Goal: Task Accomplishment & Management: Manage account settings

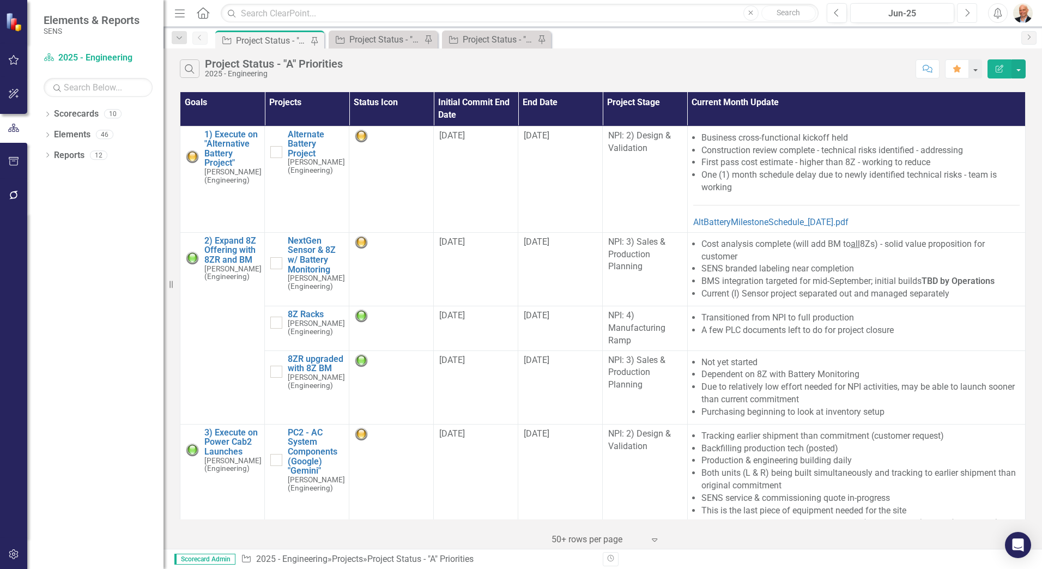
click at [964, 17] on button "Next" at bounding box center [967, 13] width 20 height 20
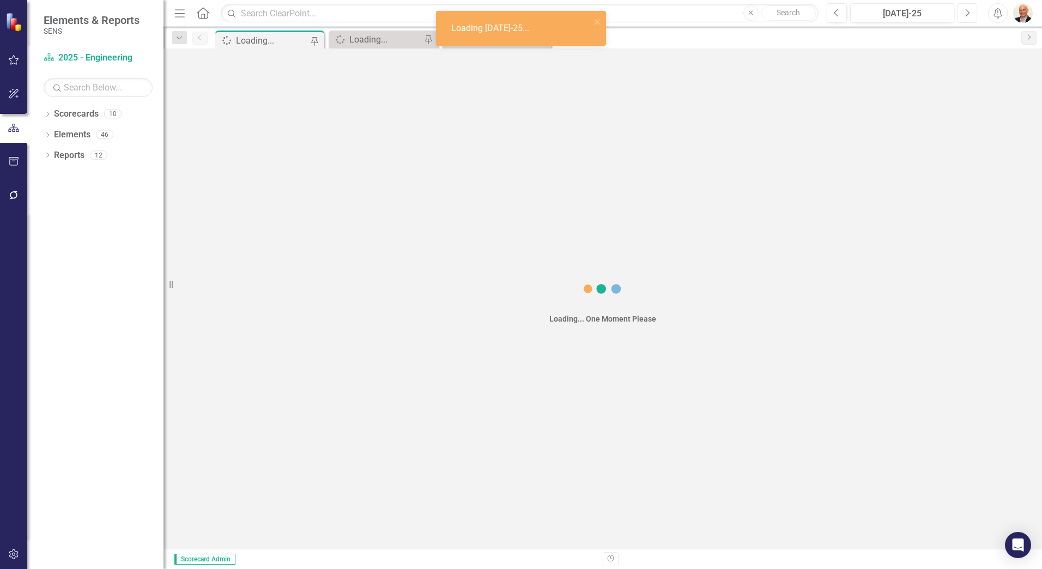
click at [968, 14] on icon "Next" at bounding box center [967, 13] width 6 height 10
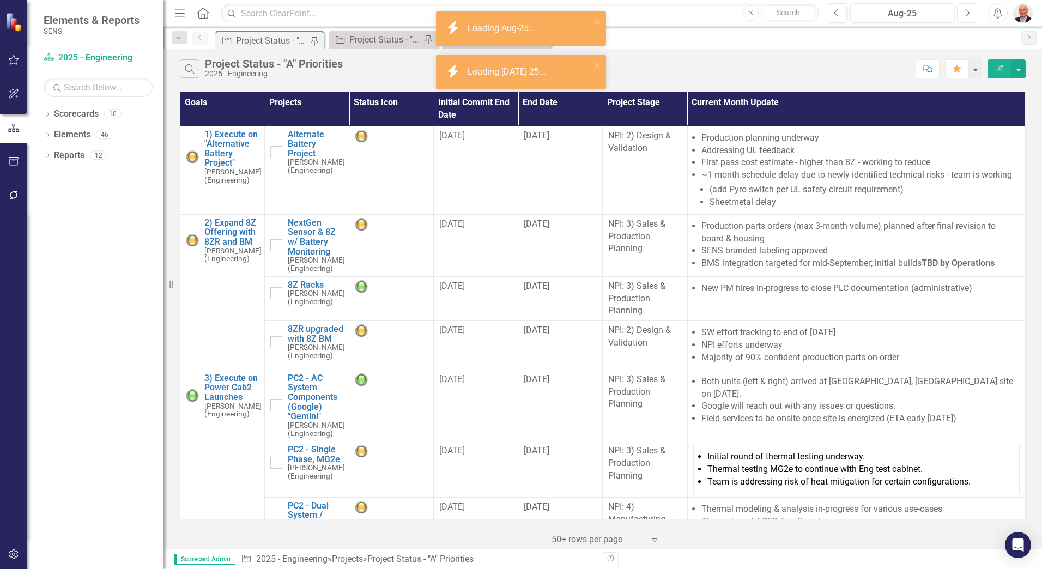
click at [968, 14] on icon "Next" at bounding box center [967, 13] width 6 height 10
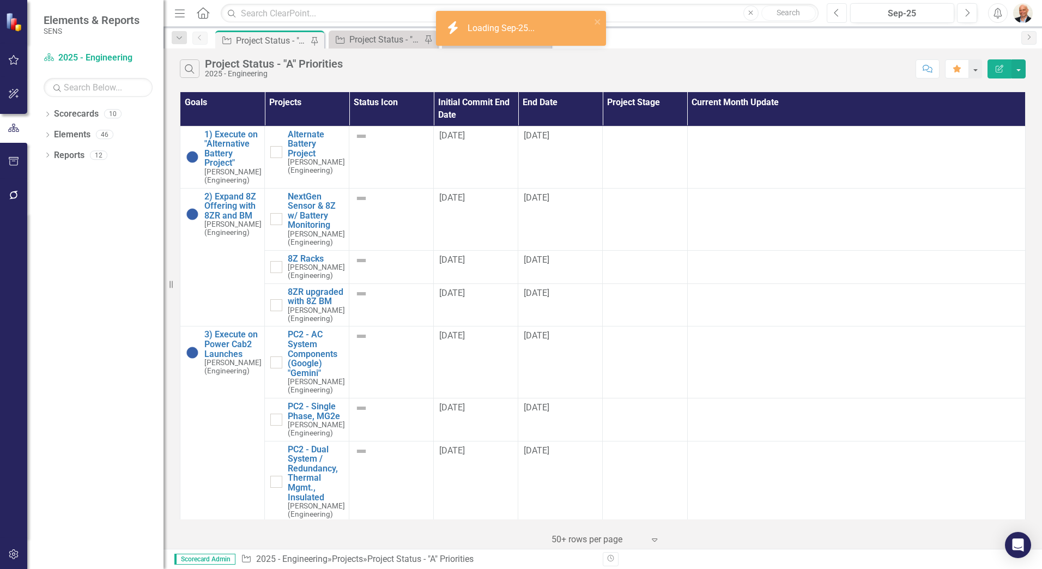
click at [837, 16] on icon "Previous" at bounding box center [837, 13] width 6 height 10
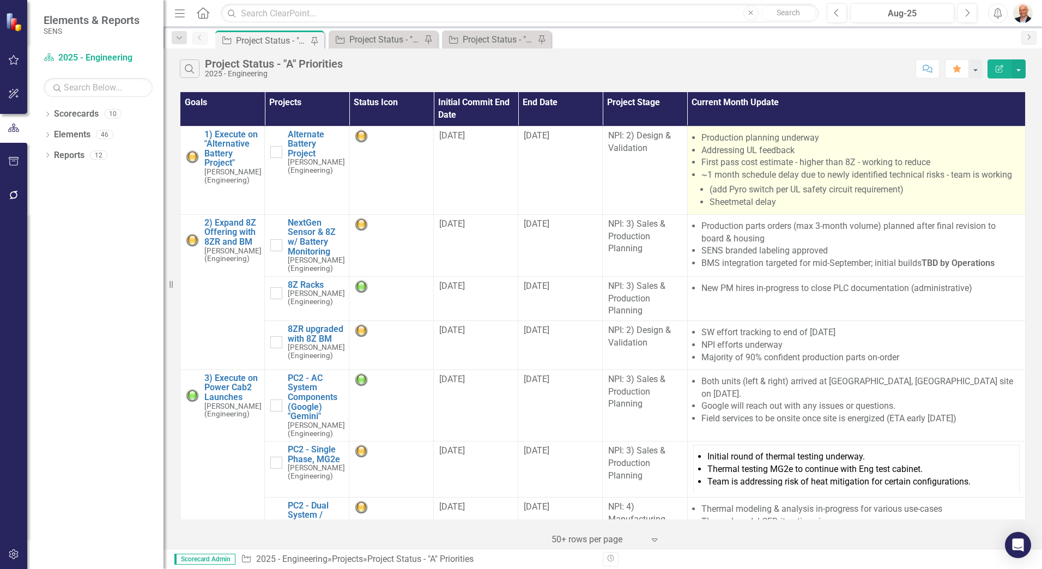
click at [809, 184] on li "(add Pyro switch per UL safety circuit requirement)" at bounding box center [865, 190] width 310 height 13
click at [873, 164] on li "First pass cost estimate - higher than 8Z - working to reduce" at bounding box center [861, 162] width 318 height 13
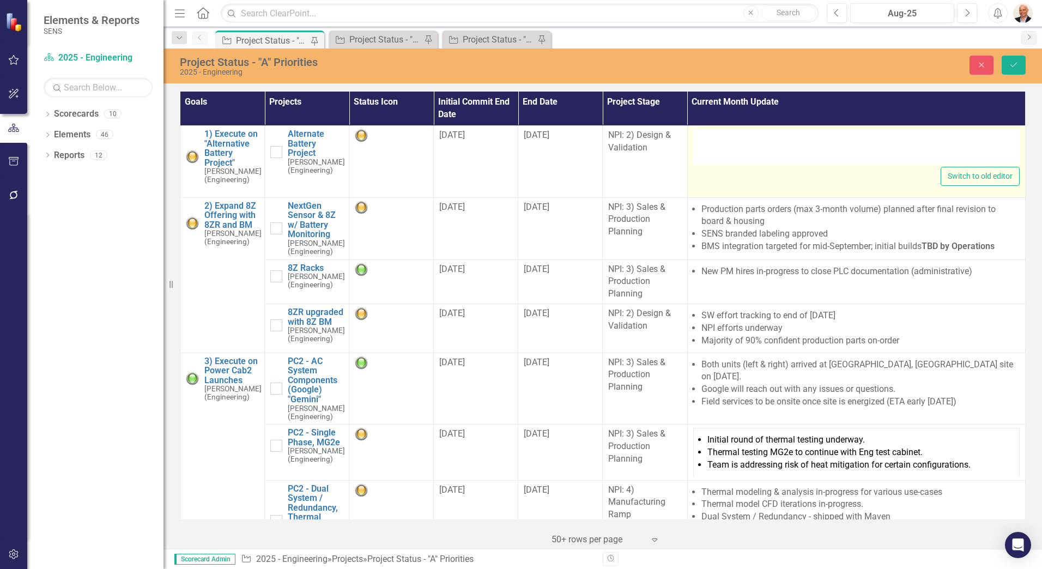
type textarea "<ul> <li>Production planning underway</li> <li>Addressing UL feedback</li> <li>…"
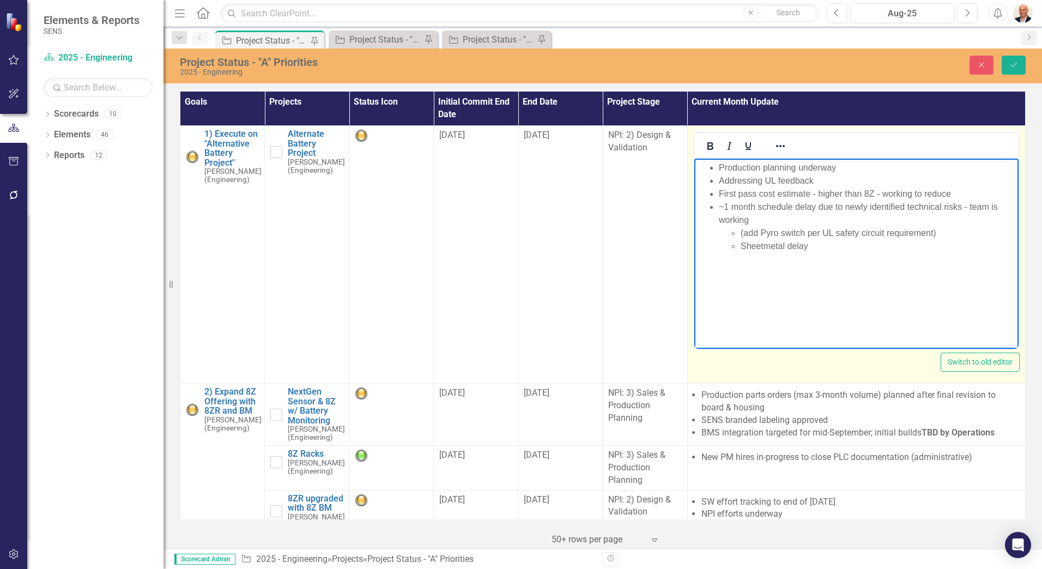
click at [752, 177] on li "Addressing UL feedback" at bounding box center [866, 180] width 297 height 13
click at [759, 170] on li "Production planning underway" at bounding box center [866, 167] width 297 height 13
click at [761, 180] on li "Addressing UL feedback" at bounding box center [866, 180] width 297 height 13
click at [816, 181] on li "Addressing UL feedback" at bounding box center [866, 180] width 297 height 13
drag, startPoint x: 816, startPoint y: 181, endPoint x: 721, endPoint y: 184, distance: 95.4
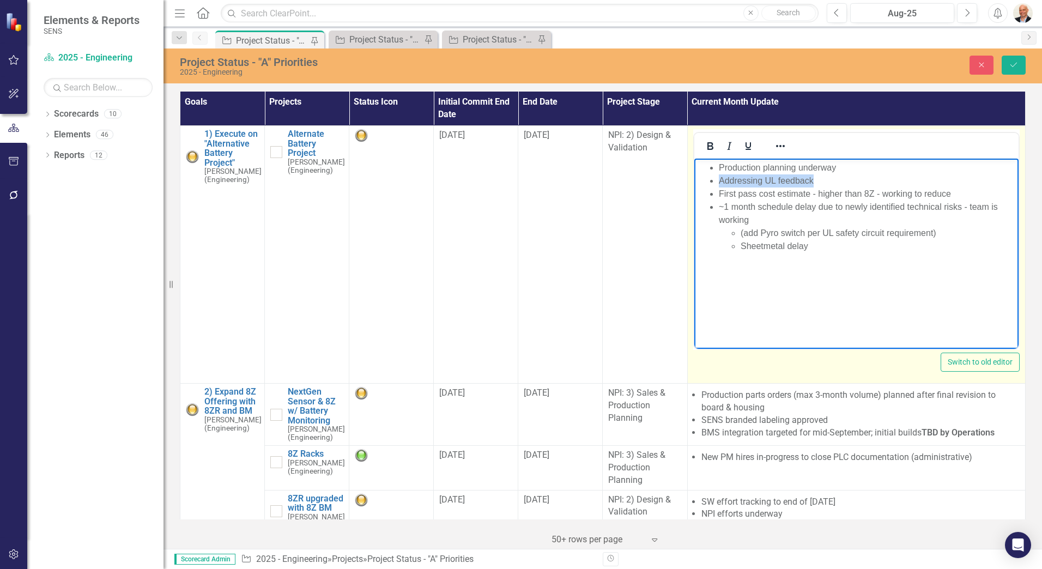
click at [721, 184] on li "Addressing UL feedback" at bounding box center [866, 180] width 297 height 13
click at [817, 186] on li "Addressing UL feedback" at bounding box center [866, 180] width 297 height 13
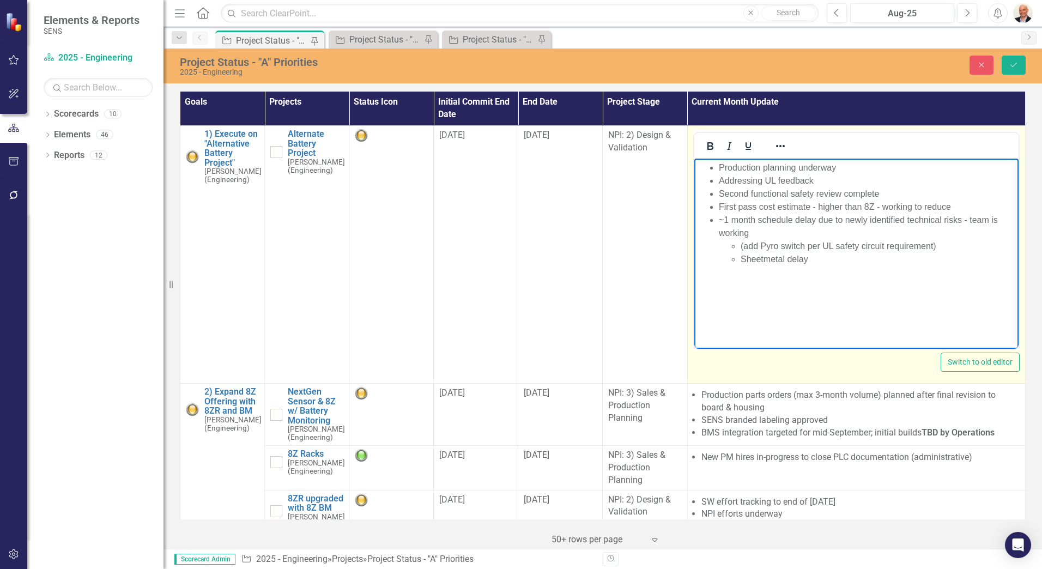
click at [750, 192] on li "Second functional safety review complete" at bounding box center [866, 194] width 297 height 13
click at [904, 194] on li "Second UL functional safety review complete" at bounding box center [866, 194] width 297 height 13
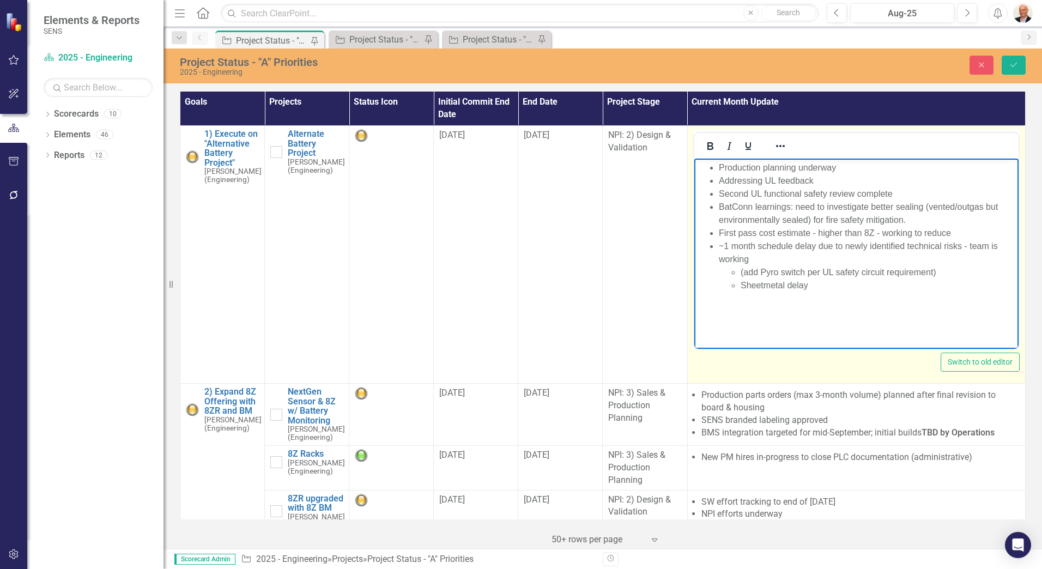
click at [915, 217] on li "BatConn learnings: need to investigate better sealing (vented/outgas but enviro…" at bounding box center [866, 214] width 297 height 26
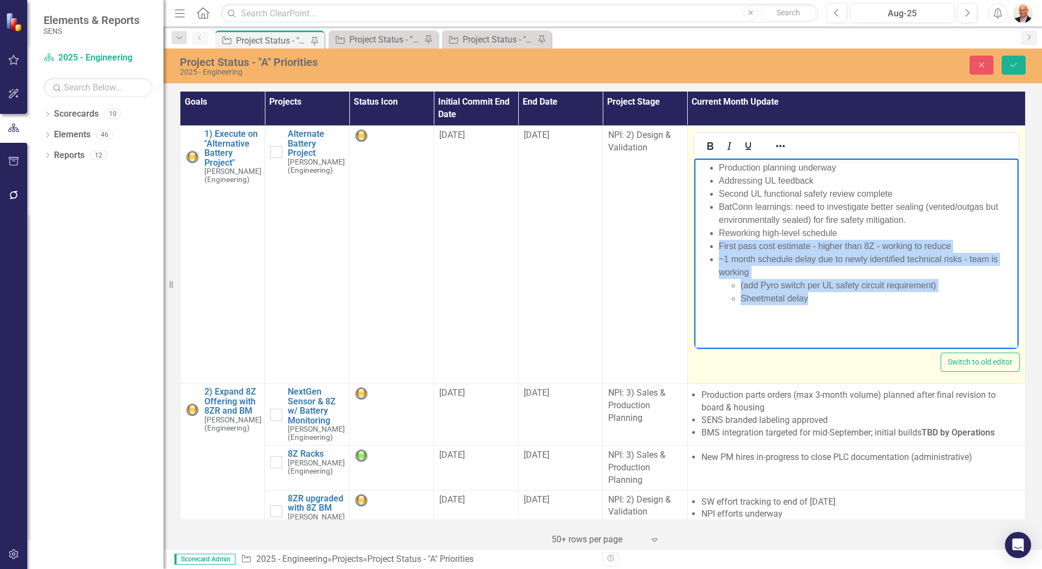
drag, startPoint x: 819, startPoint y: 299, endPoint x: 706, endPoint y: 246, distance: 124.8
click at [706, 246] on ul "Production planning underway Addressing UL feedback Second UL functional safety…" at bounding box center [856, 233] width 319 height 144
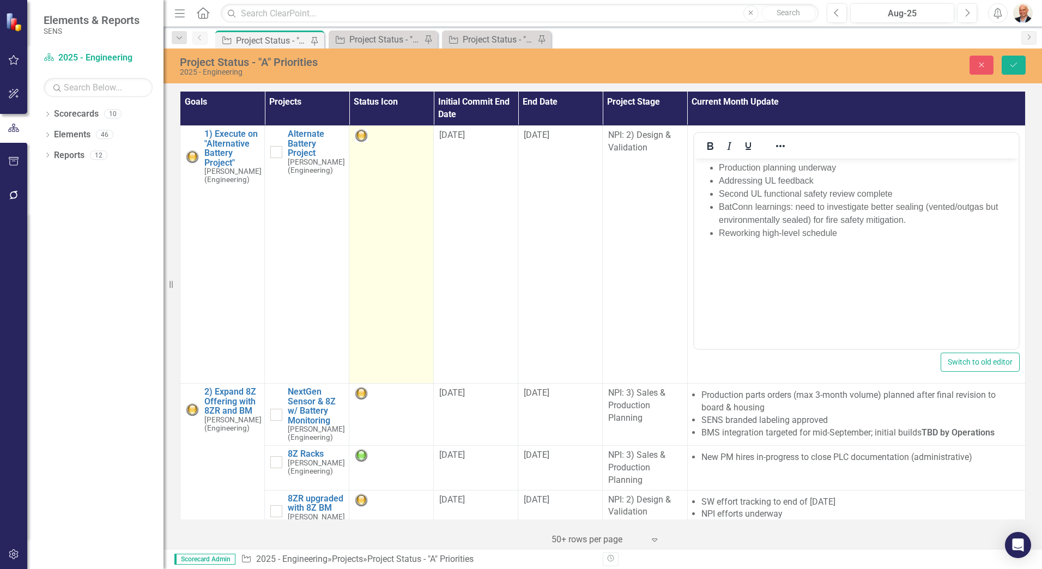
click at [364, 137] on img at bounding box center [361, 135] width 13 height 13
click at [361, 136] on img at bounding box center [361, 135] width 13 height 13
click at [360, 135] on img at bounding box center [361, 135] width 13 height 13
click at [375, 137] on icon "Expand" at bounding box center [378, 139] width 11 height 9
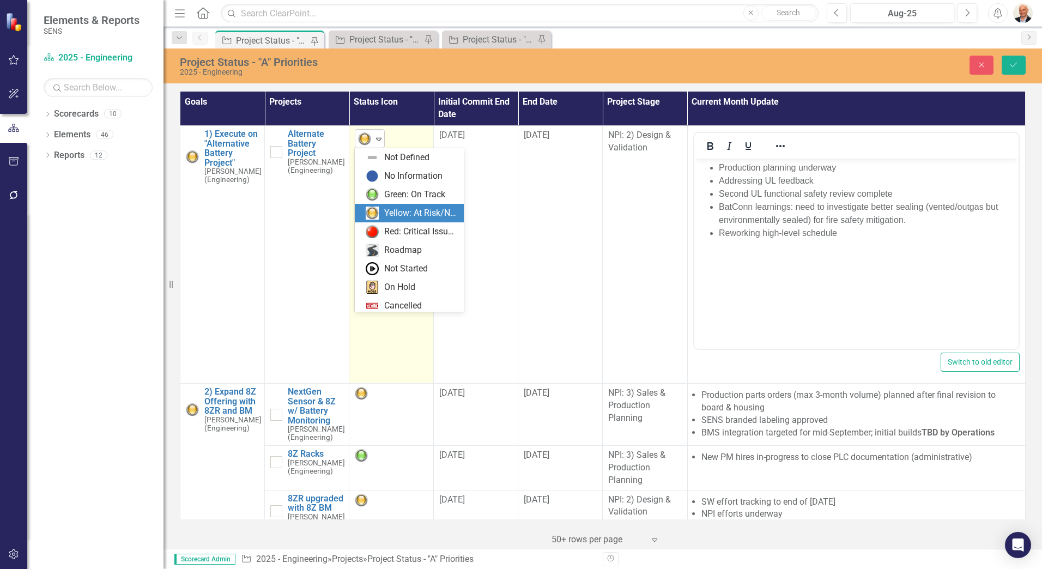
scroll to position [22, 0]
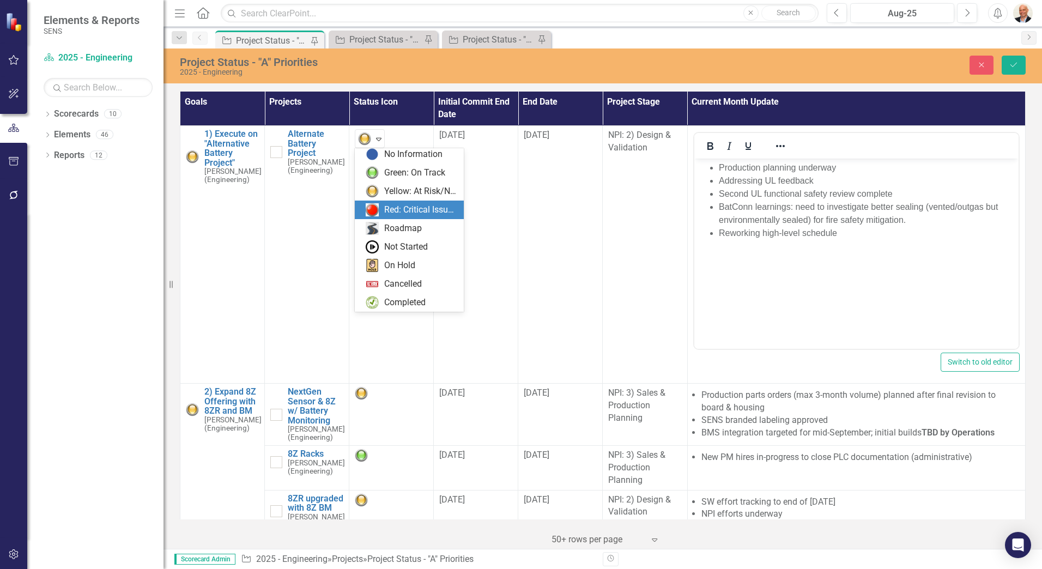
click at [384, 208] on div "Red: Critical Issues/Off-Track" at bounding box center [420, 210] width 73 height 13
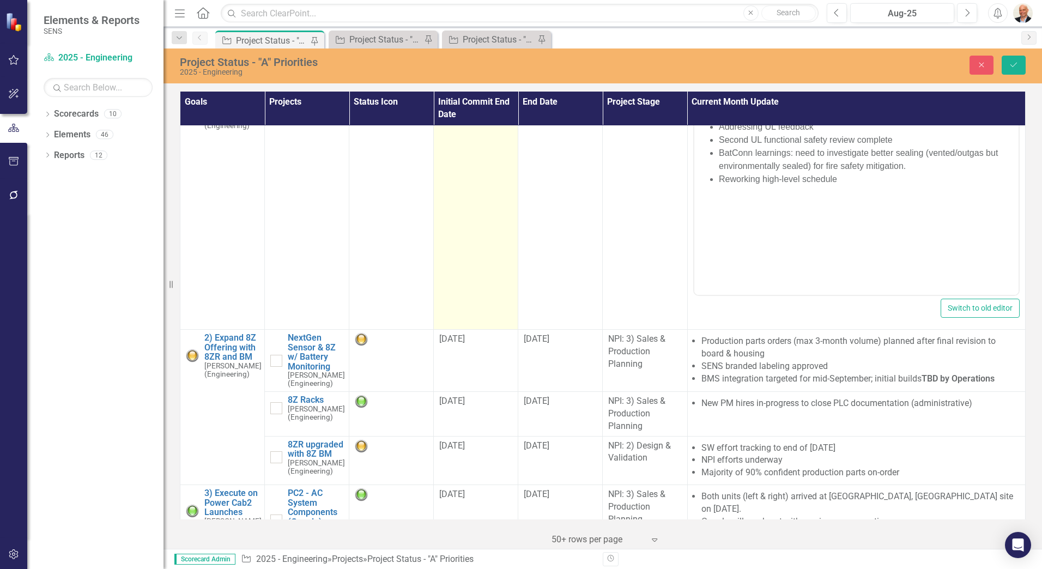
scroll to position [109, 0]
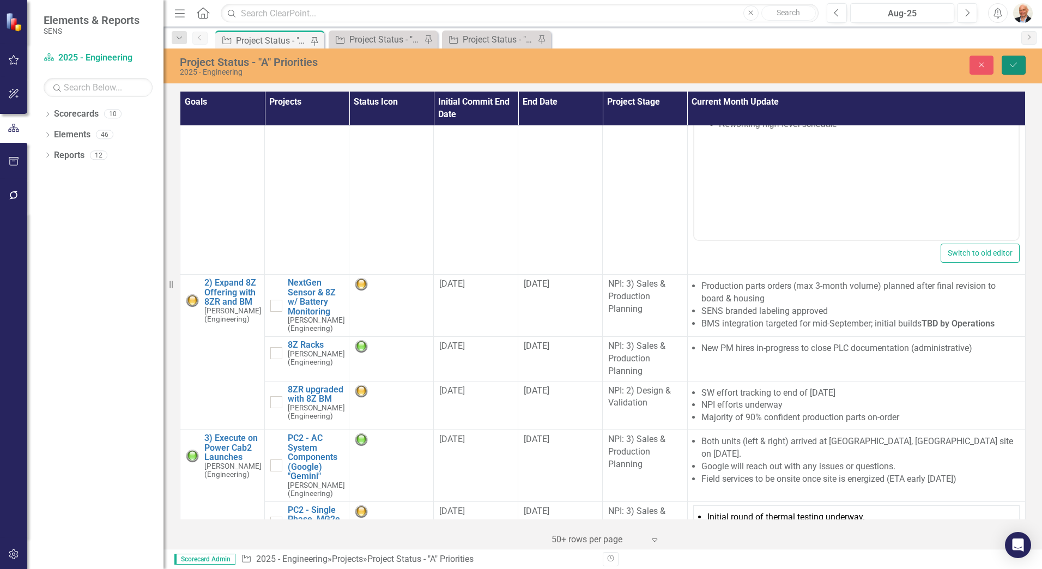
click at [1020, 62] on button "Save" at bounding box center [1014, 65] width 24 height 19
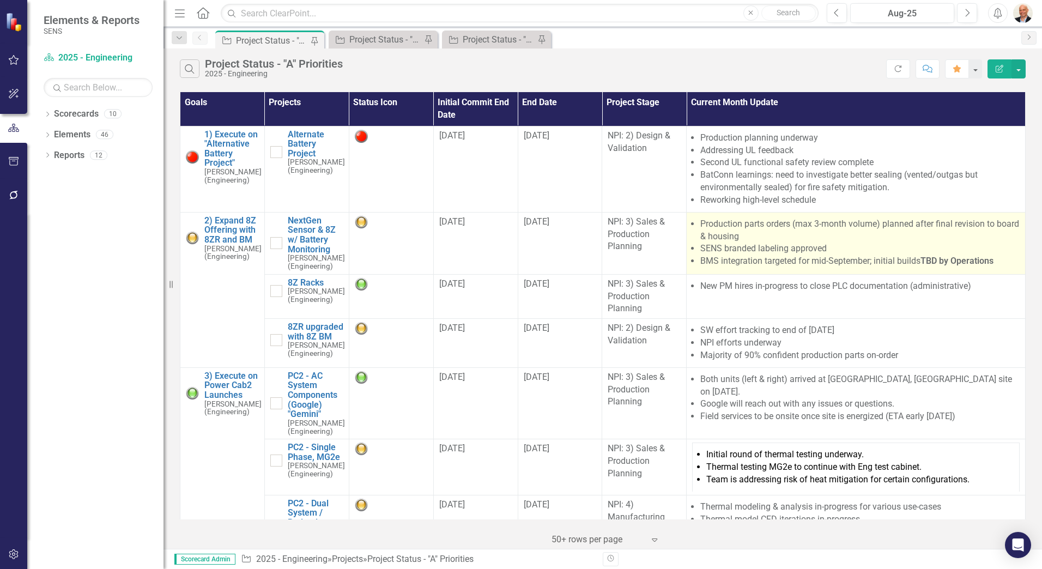
click at [881, 237] on li "Production parts orders (max 3-month volume) planned after final revision to bo…" at bounding box center [859, 230] width 319 height 25
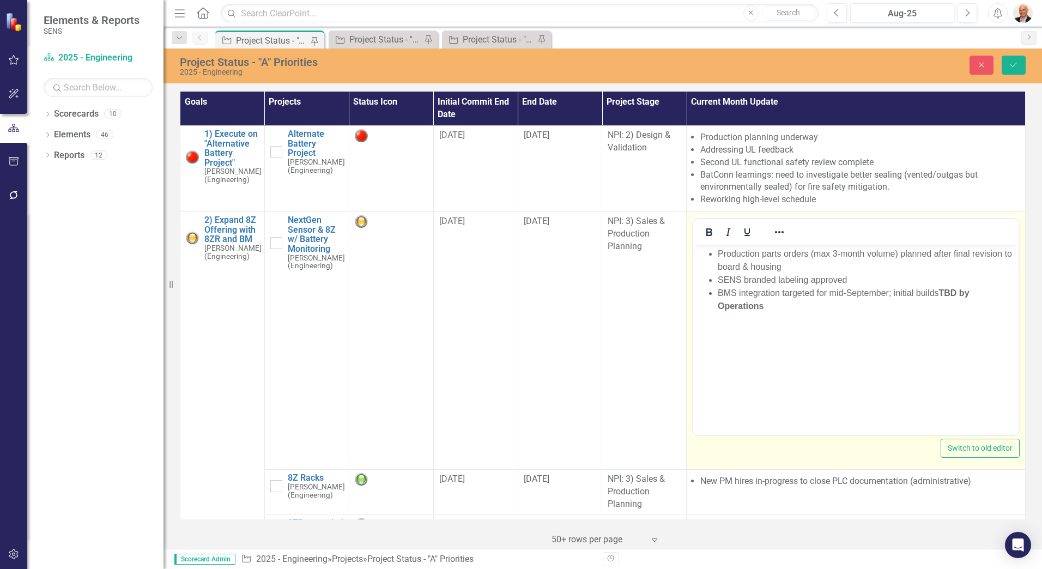
scroll to position [0, 0]
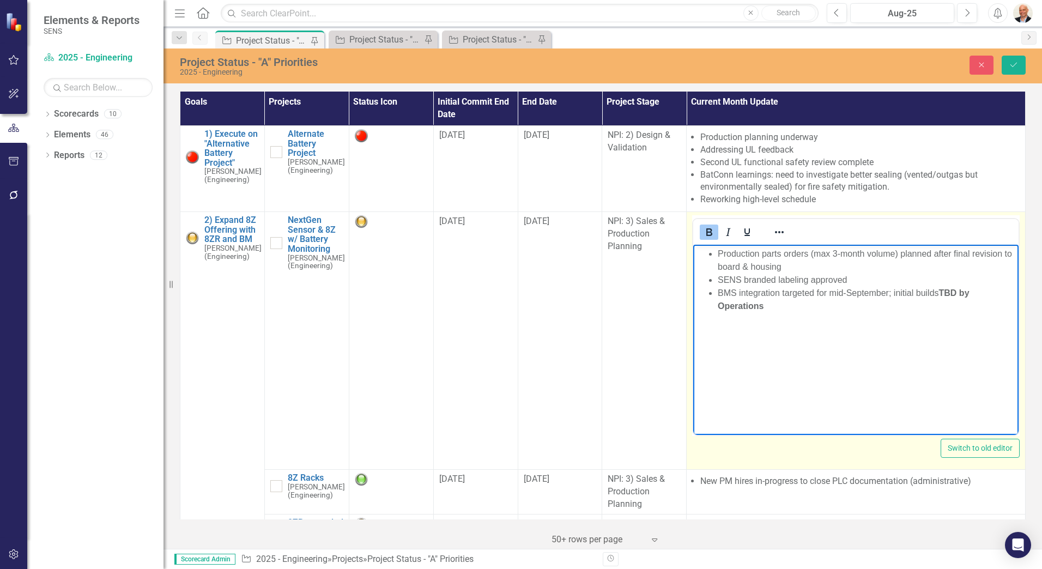
click at [799, 308] on li "BMS integration targeted for mid-September; initial builds TBD by Operations" at bounding box center [867, 300] width 298 height 26
click at [856, 279] on li "SENS branded labeling approved" at bounding box center [867, 280] width 298 height 13
click at [718, 292] on li "BMS integration targeted for mid-September; initial builds TBD by Operations" at bounding box center [867, 300] width 298 height 26
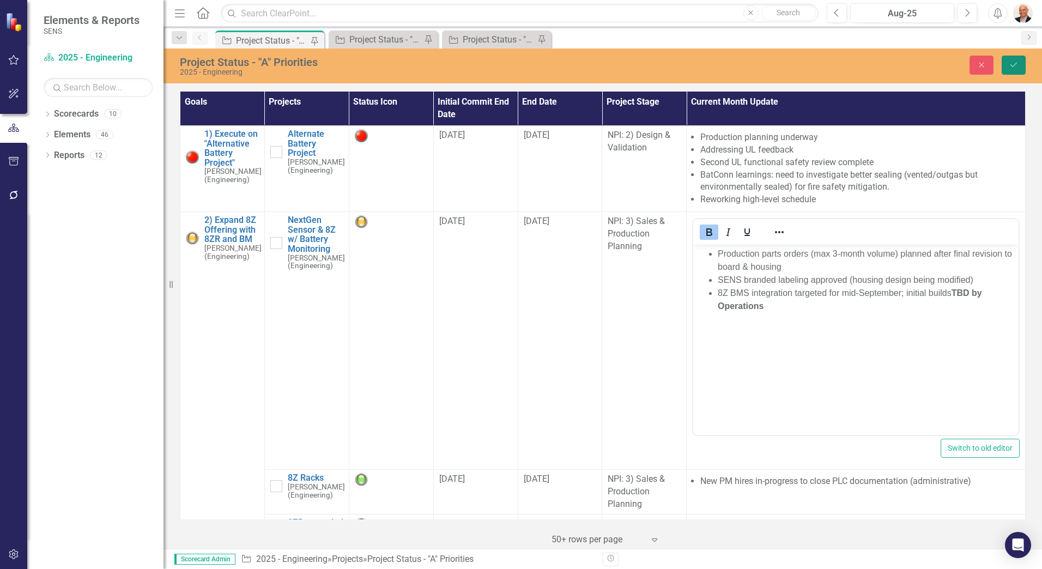
click at [1014, 62] on icon "Save" at bounding box center [1014, 65] width 10 height 8
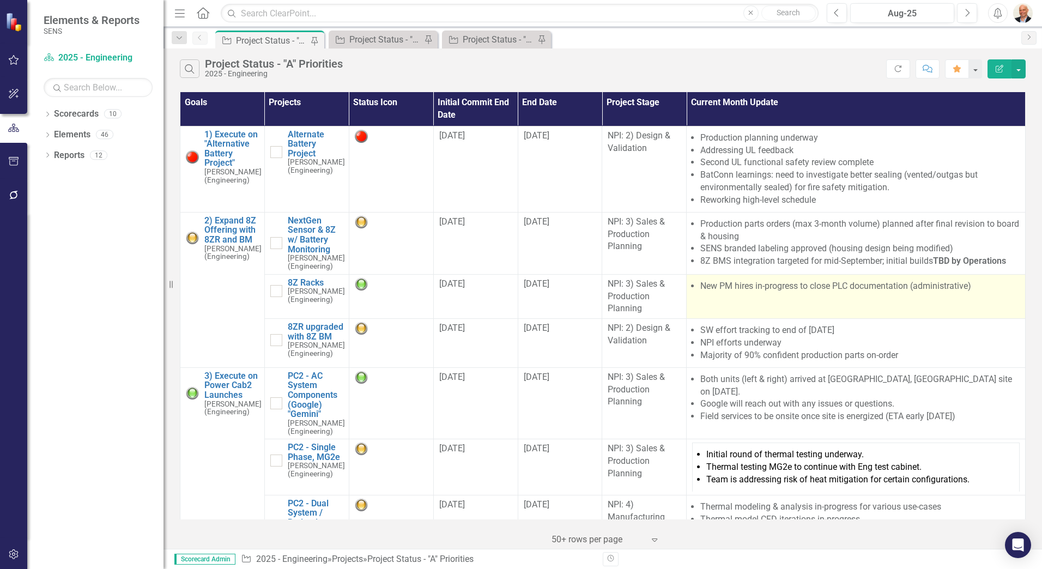
click at [735, 288] on li "New PM hires in-progress to close PLC documentation (administrative)" at bounding box center [859, 286] width 319 height 13
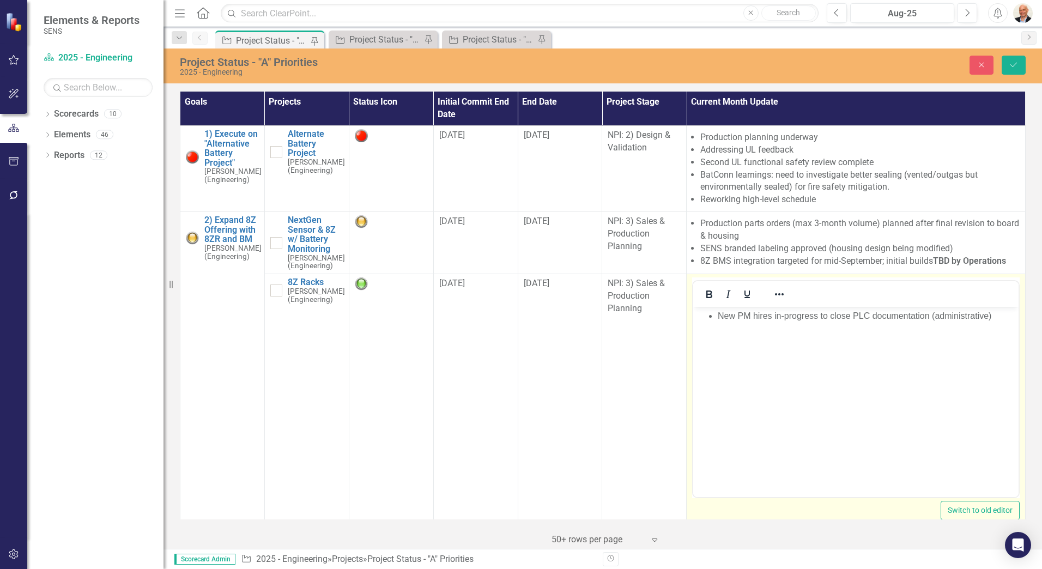
drag, startPoint x: 1429, startPoint y: 595, endPoint x: 769, endPoint y: 317, distance: 715.7
click at [769, 317] on li "New PM hires in-progress to close PLC documentation (administrative)" at bounding box center [867, 316] width 298 height 13
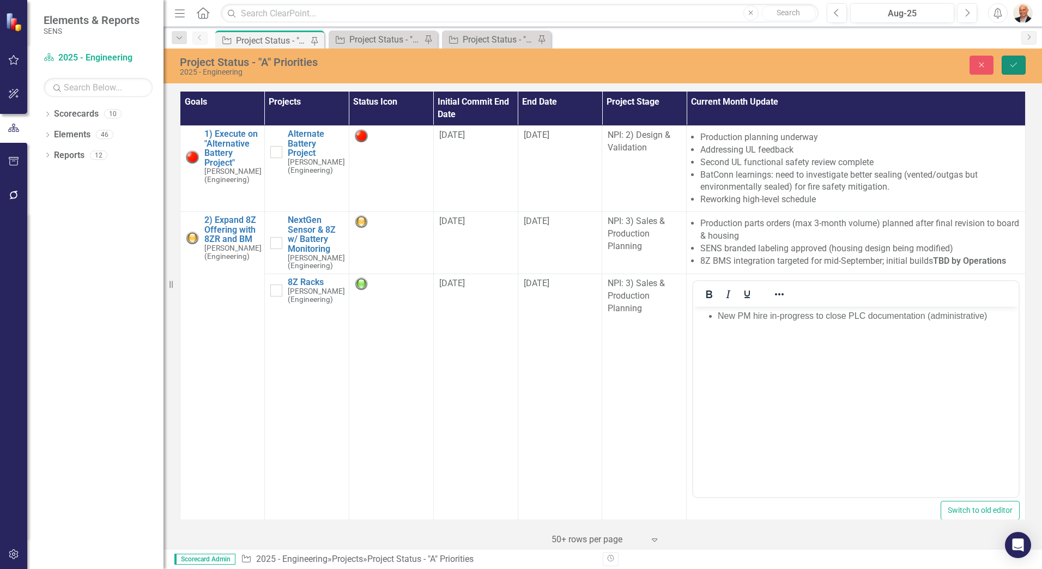
click at [1017, 65] on icon "Save" at bounding box center [1014, 65] width 10 height 8
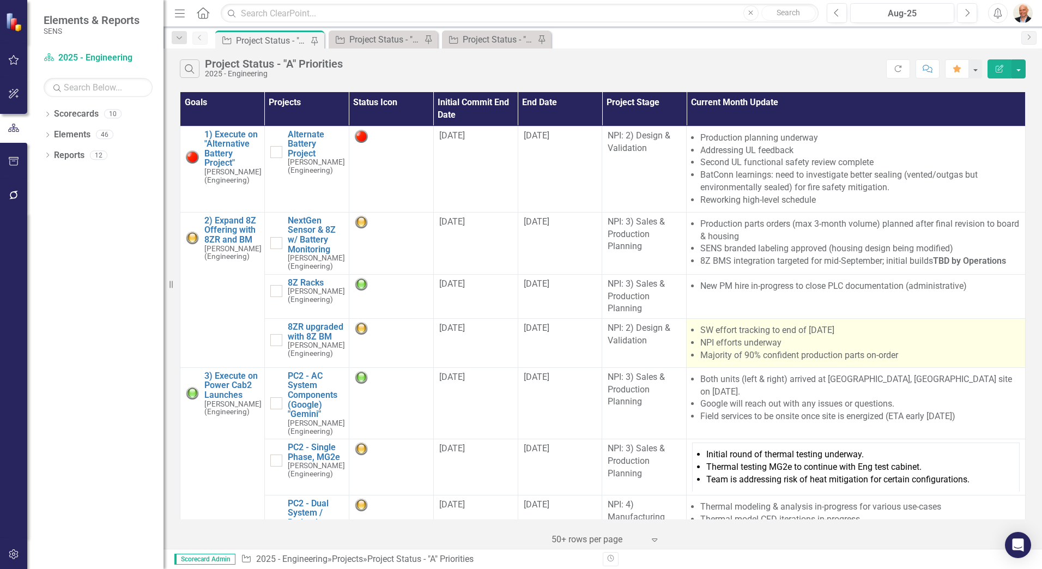
click at [755, 352] on li "Majority of 90% confident production parts on-order" at bounding box center [859, 355] width 319 height 13
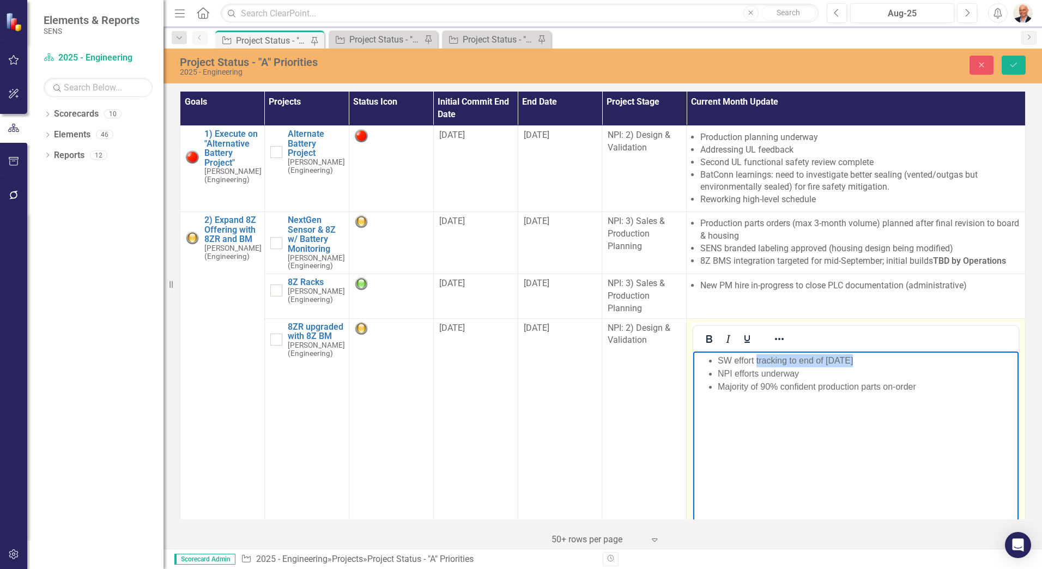
drag, startPoint x: 756, startPoint y: 360, endPoint x: 874, endPoint y: 359, distance: 117.7
click at [874, 359] on li "SW effort tracking to end of [DATE]" at bounding box center [867, 360] width 298 height 13
click at [878, 371] on li "NPI efforts underway" at bounding box center [867, 373] width 298 height 13
click at [921, 386] on li "Majority of 90% confident production parts on-order" at bounding box center [867, 386] width 298 height 13
click at [985, 63] on icon "Close" at bounding box center [982, 65] width 10 height 8
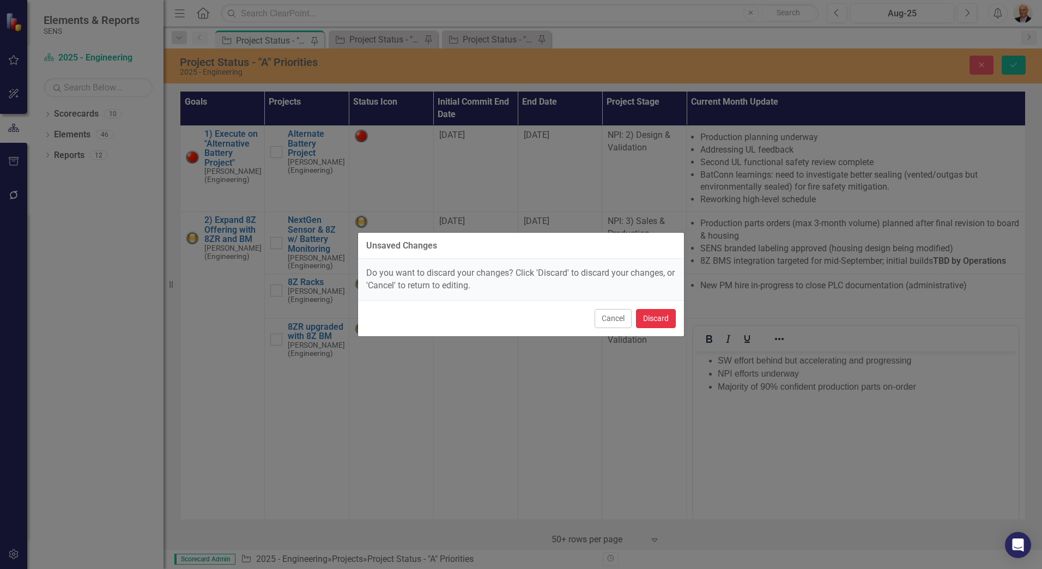
click at [667, 316] on button "Discard" at bounding box center [656, 318] width 40 height 19
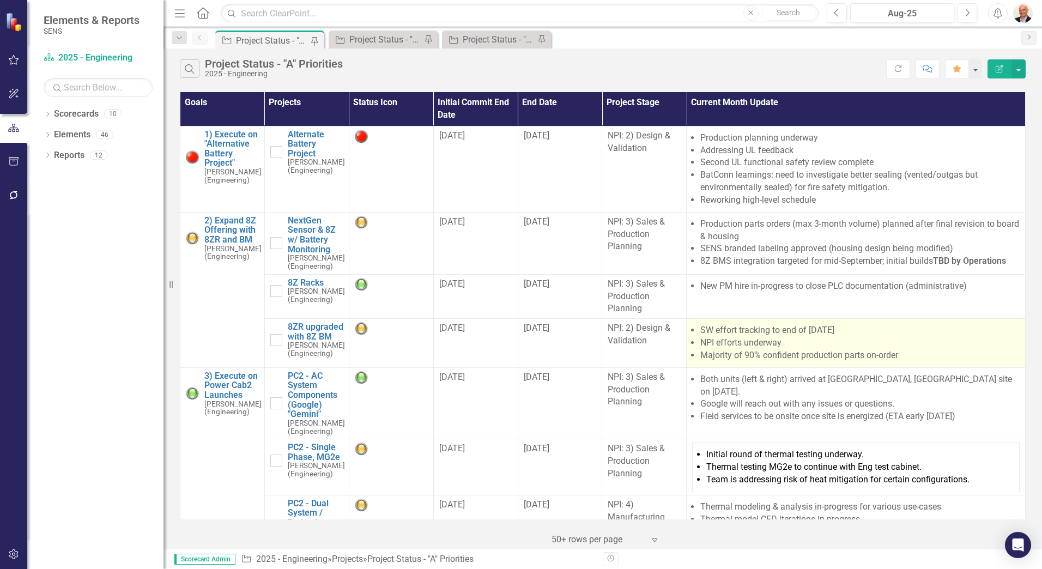
click at [799, 339] on li "NPI efforts underway" at bounding box center [859, 343] width 319 height 13
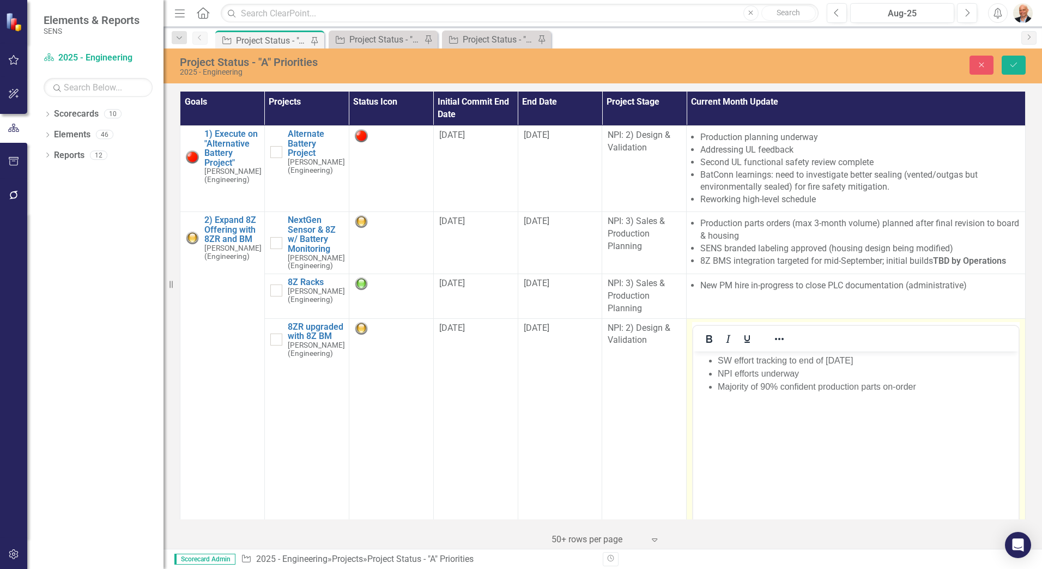
click at [717, 359] on ul "SW effort tracking to end of [DATE] NPI efforts underway Majority of 90% confid…" at bounding box center [856, 373] width 320 height 39
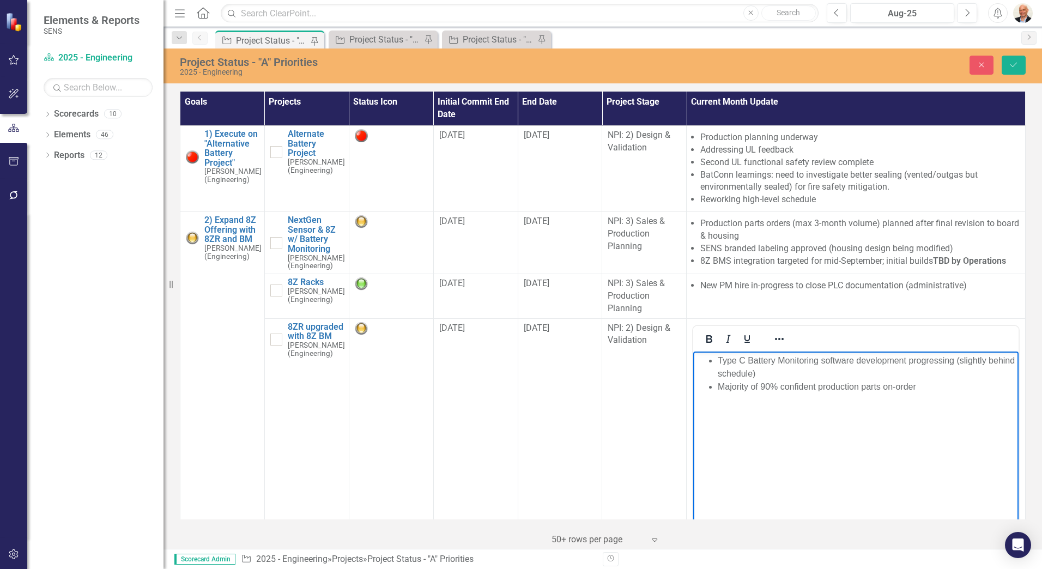
click at [945, 389] on li "Majority of 90% confident production parts on-order" at bounding box center [867, 386] width 298 height 13
drag, startPoint x: 819, startPoint y: 386, endPoint x: 752, endPoint y: 387, distance: 66.5
click at [752, 387] on li "Majority of 90% confident production parts on-order" at bounding box center [867, 386] width 298 height 13
click at [922, 384] on li "Majority of 90% confident production parts on-order" at bounding box center [867, 386] width 298 height 13
drag, startPoint x: 933, startPoint y: 384, endPoint x: 1328, endPoint y: 783, distance: 561.2
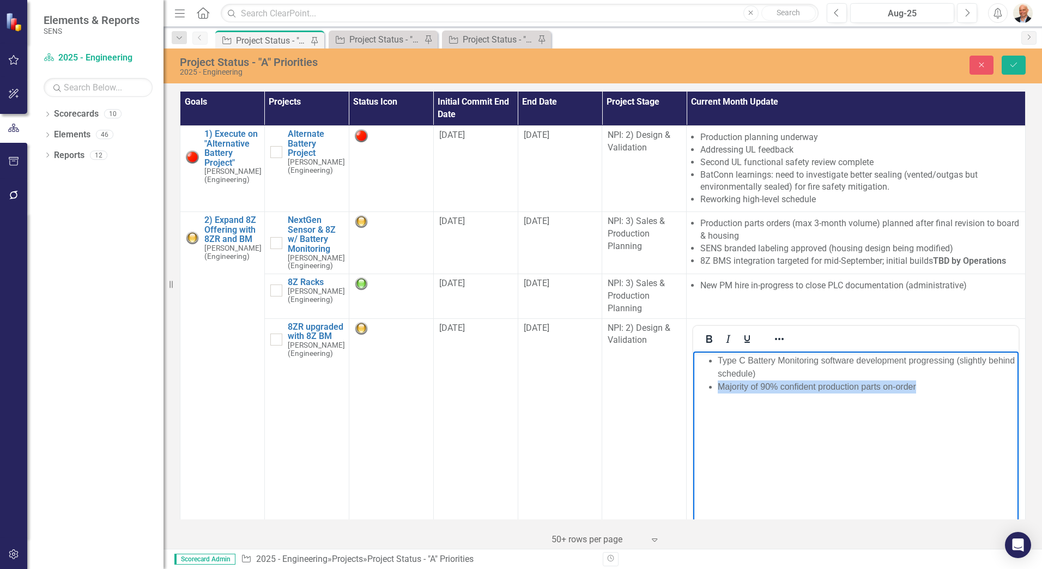
click at [693, 389] on html "Type C Battery Monitoring software development progressing (slightly behind sch…" at bounding box center [855, 433] width 325 height 164
click at [1012, 59] on button "Save" at bounding box center [1014, 65] width 24 height 19
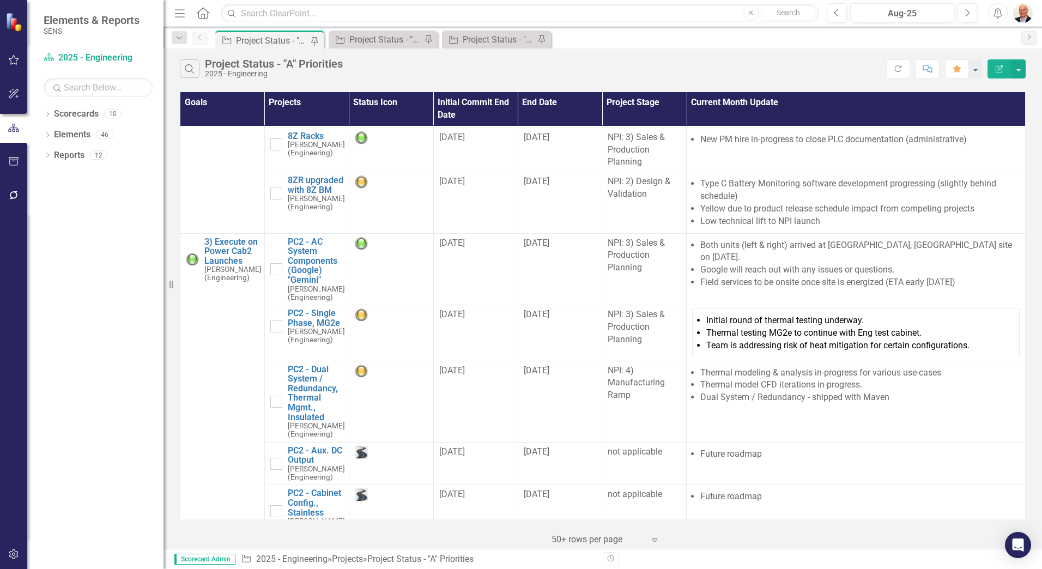
scroll to position [164, 0]
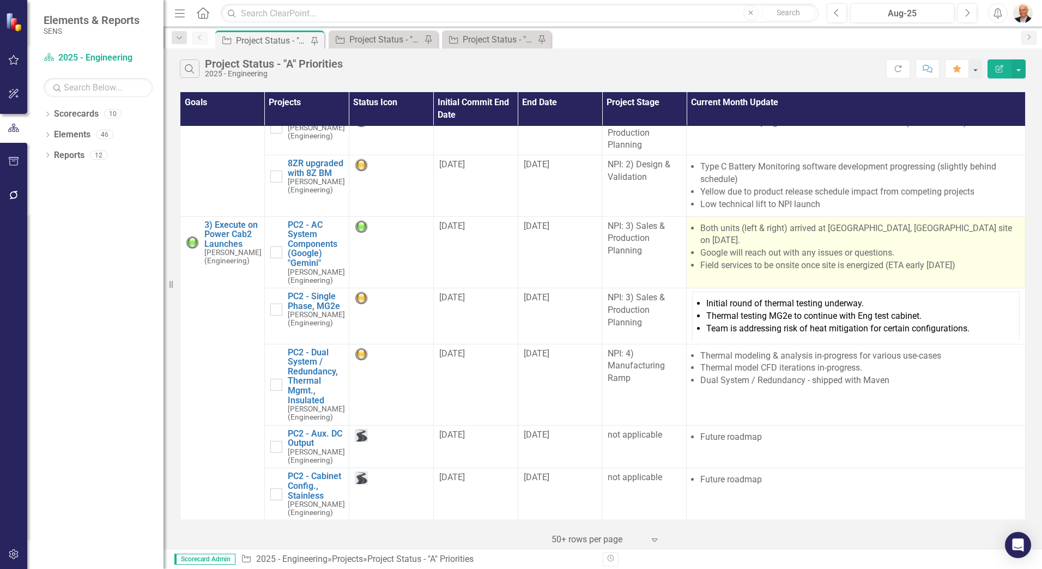
click at [820, 247] on li "Google will reach out with any issues or questions." at bounding box center [859, 253] width 319 height 13
click at [821, 247] on li "Google will reach out with any issues or questions." at bounding box center [859, 253] width 319 height 13
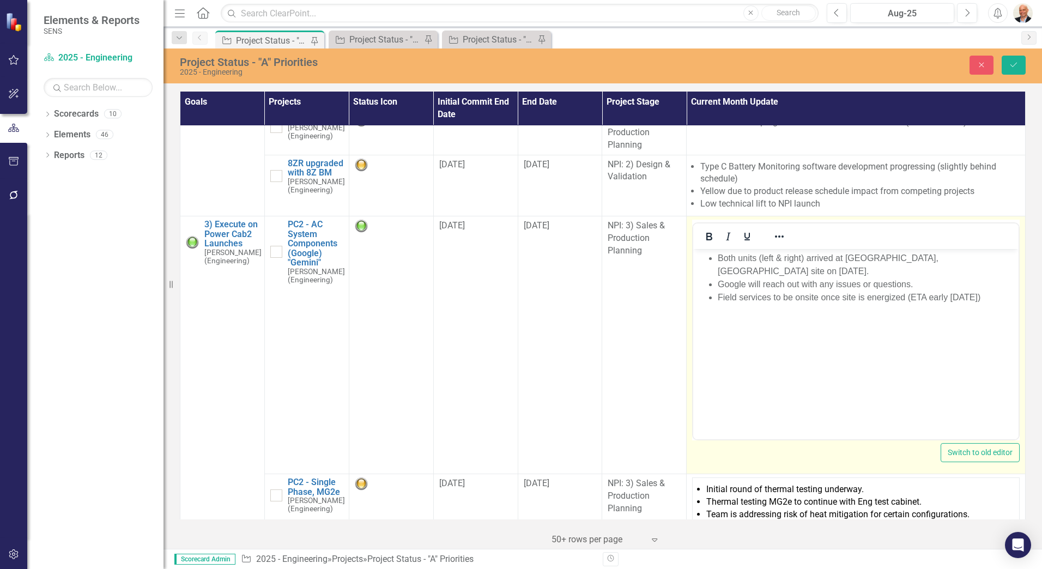
scroll to position [0, 0]
drag, startPoint x: 1515, startPoint y: 492, endPoint x: 911, endPoint y: 265, distance: 645.1
click at [911, 277] on li "Google will reach out with any issues or questions." at bounding box center [867, 283] width 298 height 13
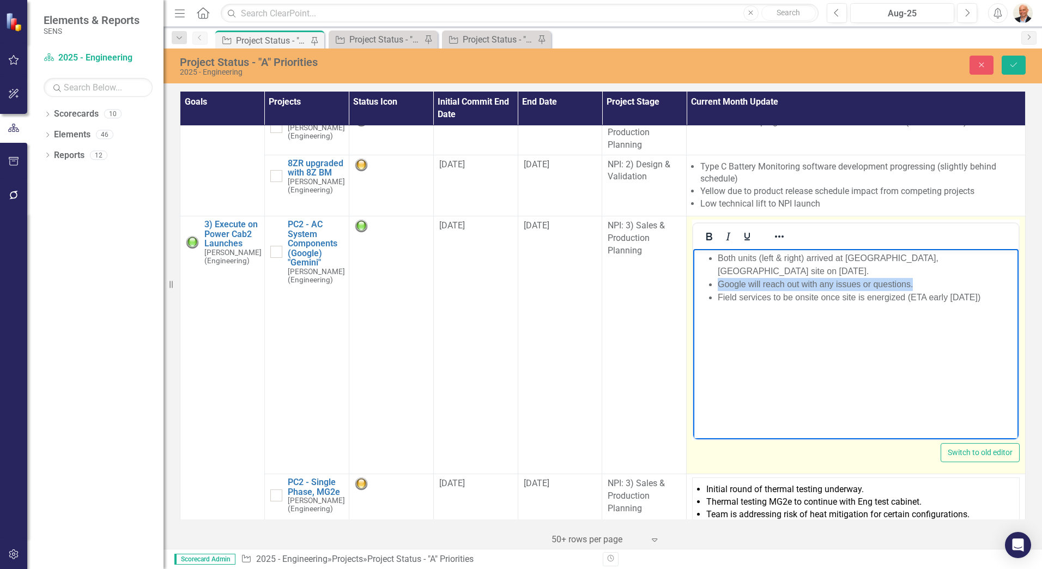
drag, startPoint x: 920, startPoint y: 270, endPoint x: 1612, endPoint y: 703, distance: 816.2
click at [717, 275] on ul "Both units (left & right) arrived at [GEOGRAPHIC_DATA], [GEOGRAPHIC_DATA] site …" at bounding box center [856, 277] width 320 height 52
click at [998, 277] on li "Field services to be onsite once site is energized (ETA early [DATE])" at bounding box center [867, 283] width 298 height 13
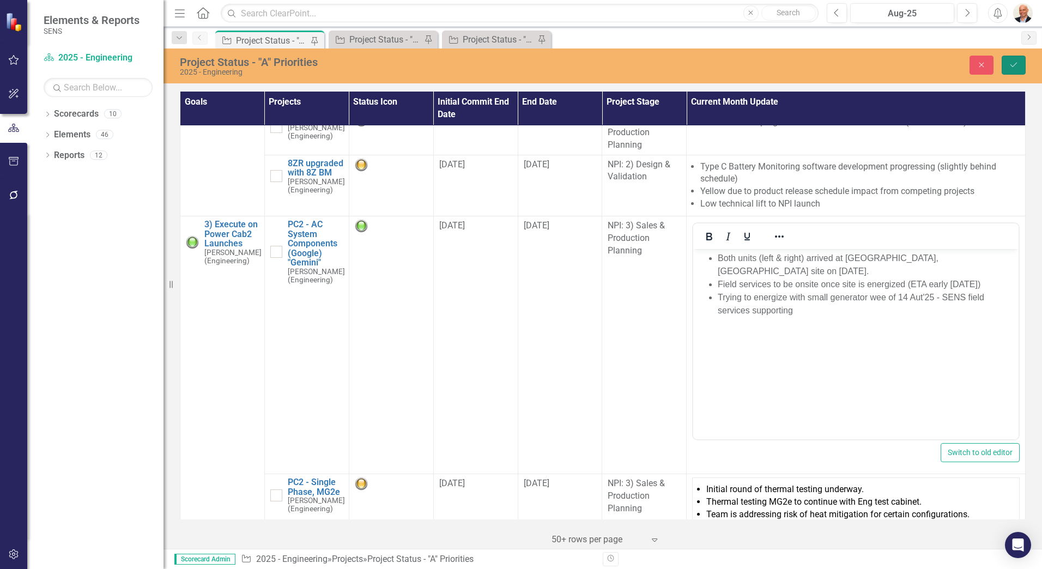
click at [1015, 57] on button "Save" at bounding box center [1014, 65] width 24 height 19
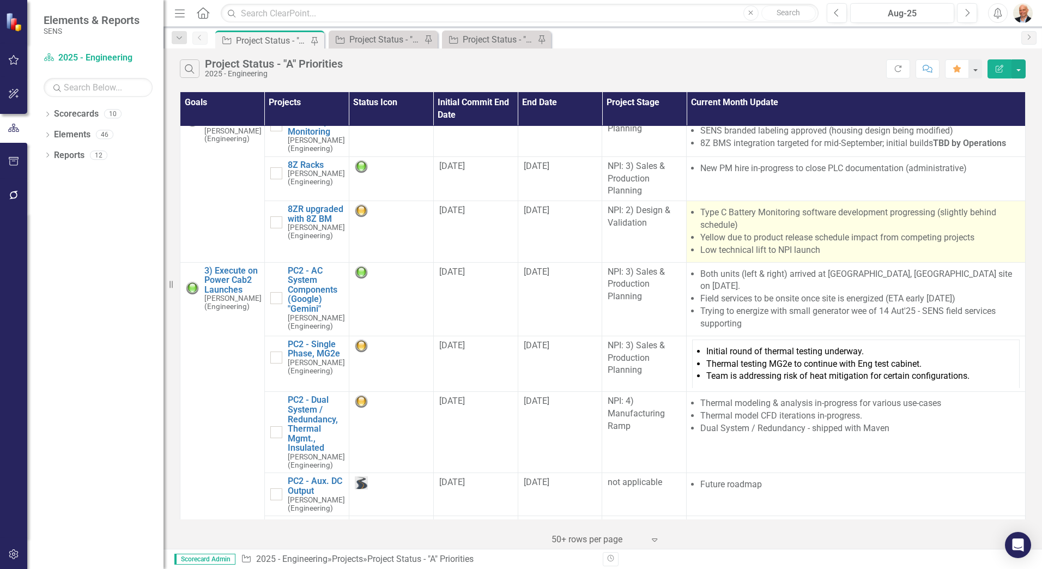
scroll to position [164, 0]
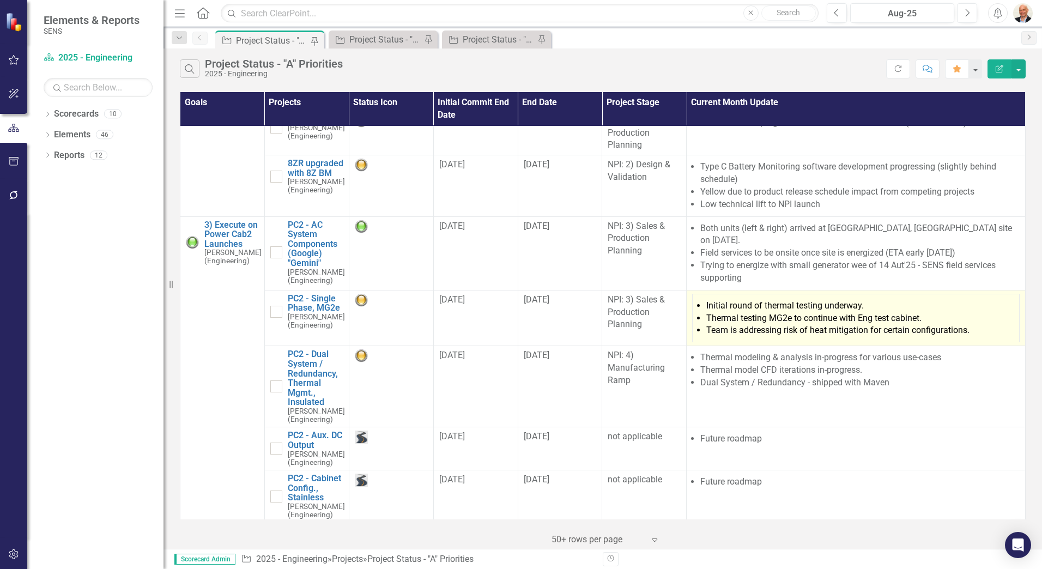
click at [799, 322] on li "Thermal testing MG2e to continue with Eng test cabinet." at bounding box center [859, 318] width 307 height 13
click at [807, 324] on li "Team is addressing risk of heat mitigation for certain configurations." at bounding box center [859, 330] width 307 height 13
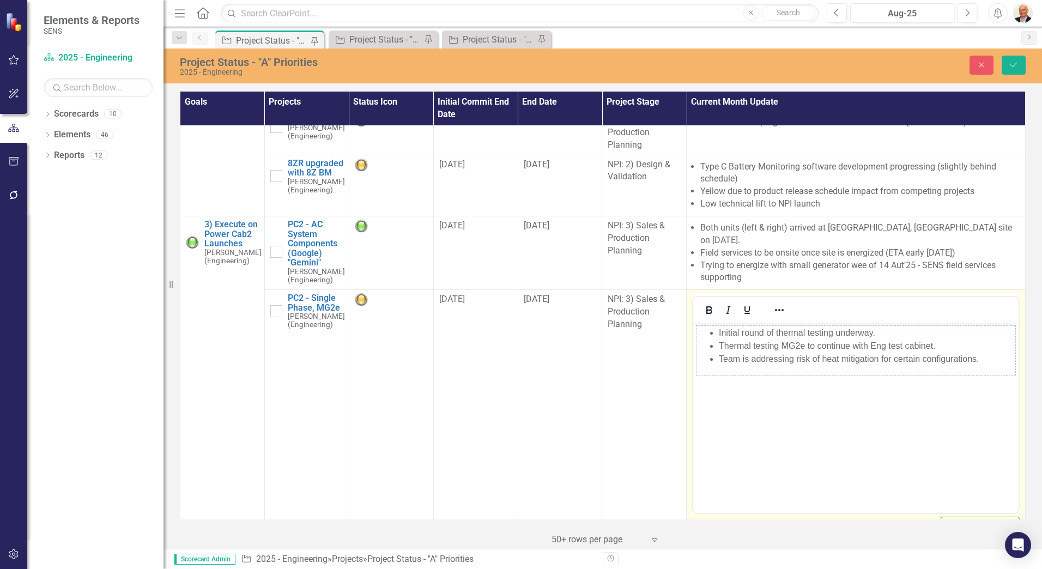
scroll to position [0, 0]
drag, startPoint x: 1501, startPoint y: 646, endPoint x: 799, endPoint y: 344, distance: 764.5
click at [799, 344] on li "Thermal testing MG2e to continue with Eng test cabinet." at bounding box center [867, 346] width 296 height 13
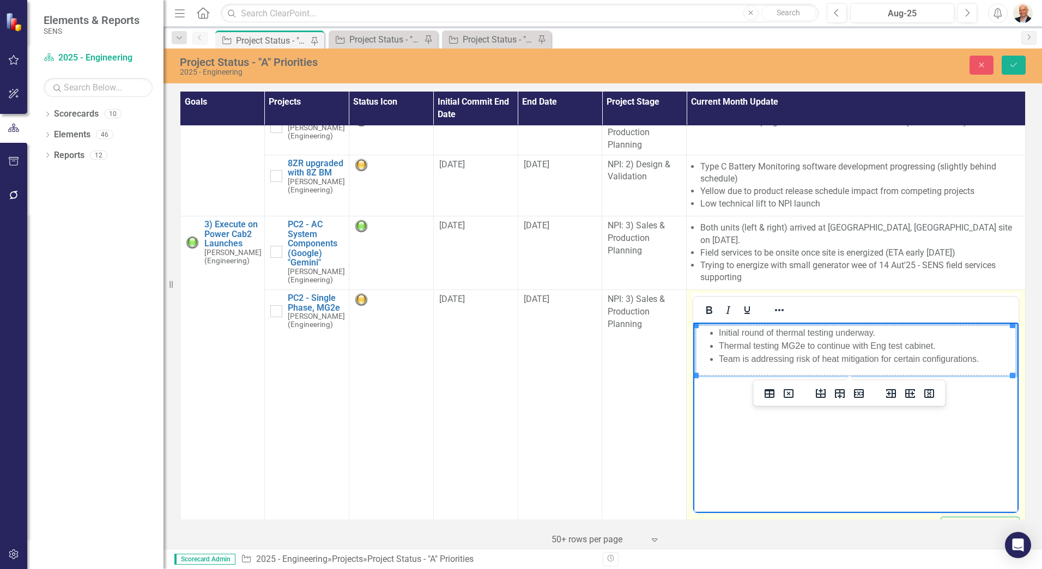
click at [896, 335] on li "Initial round of thermal testing underway." at bounding box center [867, 333] width 296 height 13
click at [886, 474] on body "Initial round of thermal testing underway. Thermal testing MG2e to continue wit…" at bounding box center [855, 405] width 325 height 164
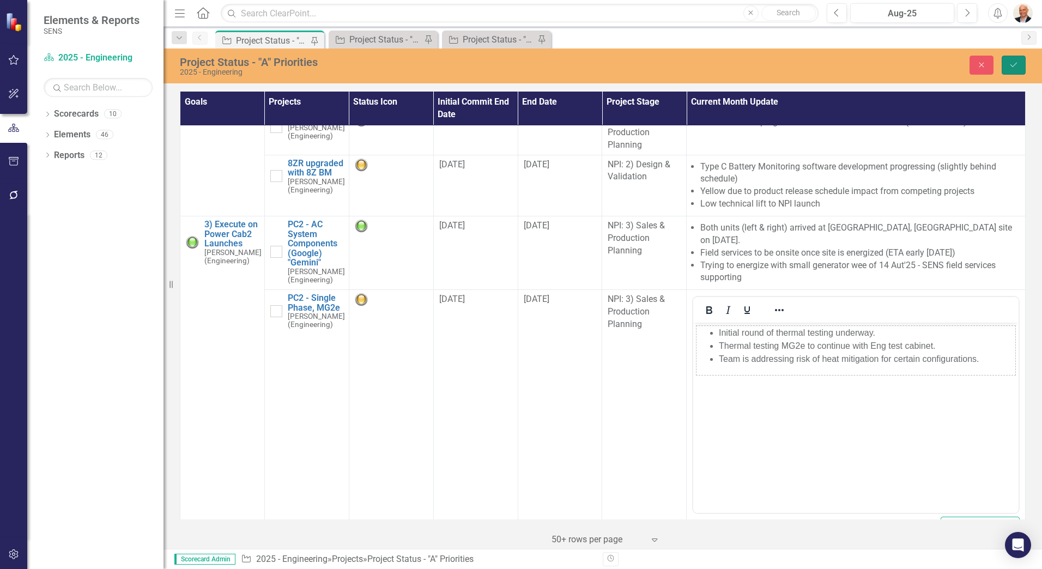
click at [1008, 59] on button "Save" at bounding box center [1014, 65] width 24 height 19
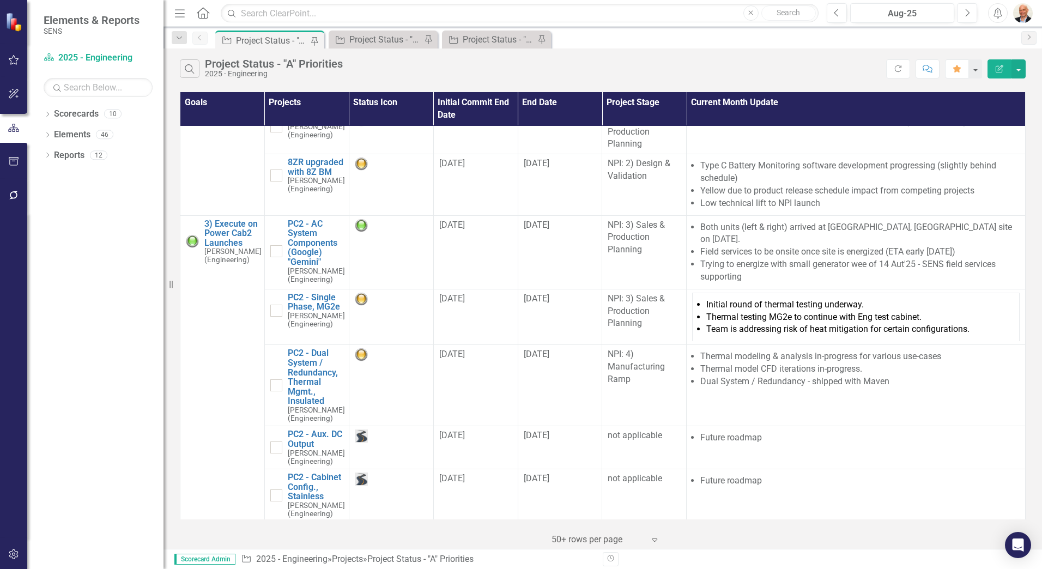
scroll to position [164, 0]
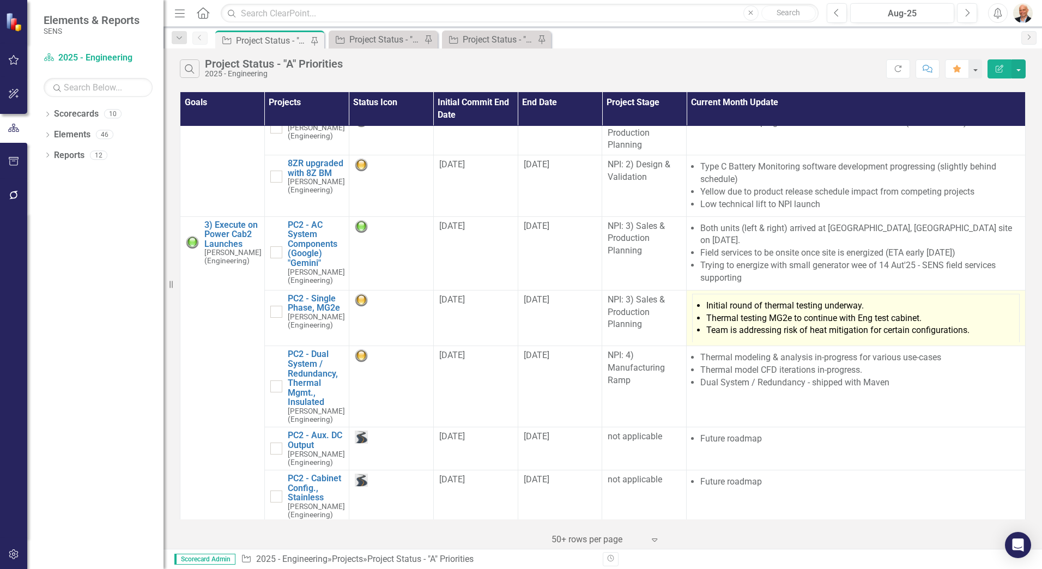
click at [755, 327] on li "Team is addressing risk of heat mitigation for certain configurations." at bounding box center [859, 330] width 307 height 13
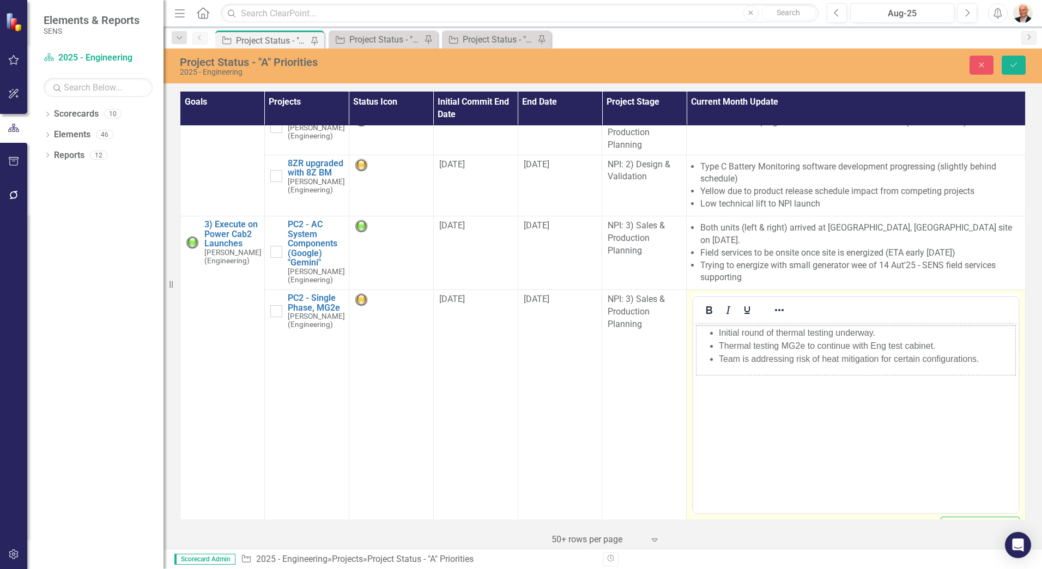
scroll to position [0, 0]
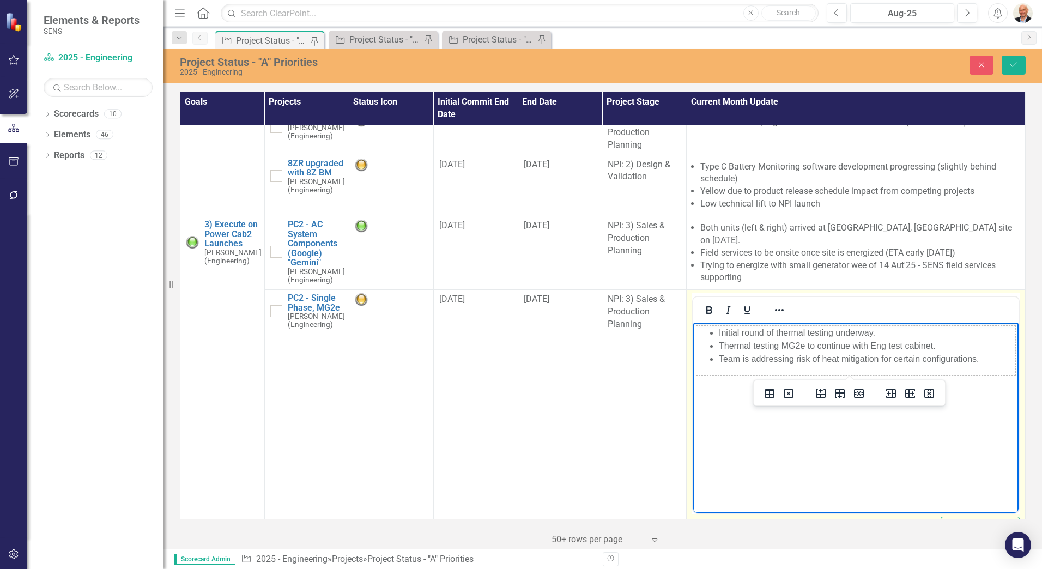
drag, startPoint x: 1449, startPoint y: 649, endPoint x: 758, endPoint y: 368, distance: 746.0
click at [758, 368] on td "Initial round of thermal testing underway. Thermal testing MG2e to continue wit…" at bounding box center [856, 351] width 319 height 50
click at [737, 446] on body "Initial round of thermal testing underway. Thermal testing MG2e to continue wit…" at bounding box center [855, 405] width 325 height 164
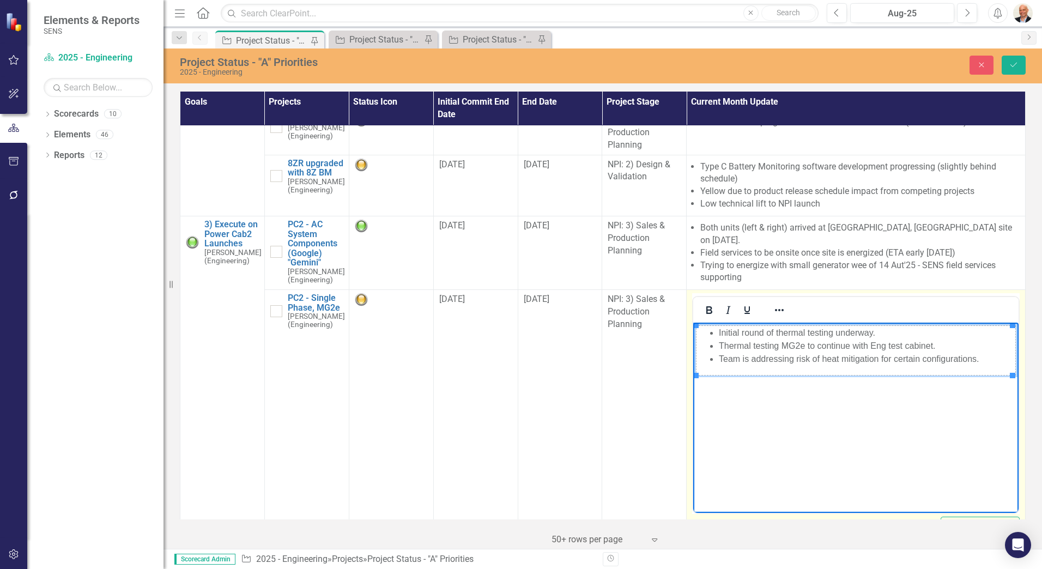
click at [951, 346] on li "Thermal testing MG2e to continue with Eng test cabinet." at bounding box center [867, 346] width 296 height 13
drag, startPoint x: 876, startPoint y: 335, endPoint x: 714, endPoint y: 337, distance: 162.4
click at [714, 337] on ul "Initial round of thermal testing underway. Thermal testing MG2e to continue wit…" at bounding box center [856, 346] width 318 height 39
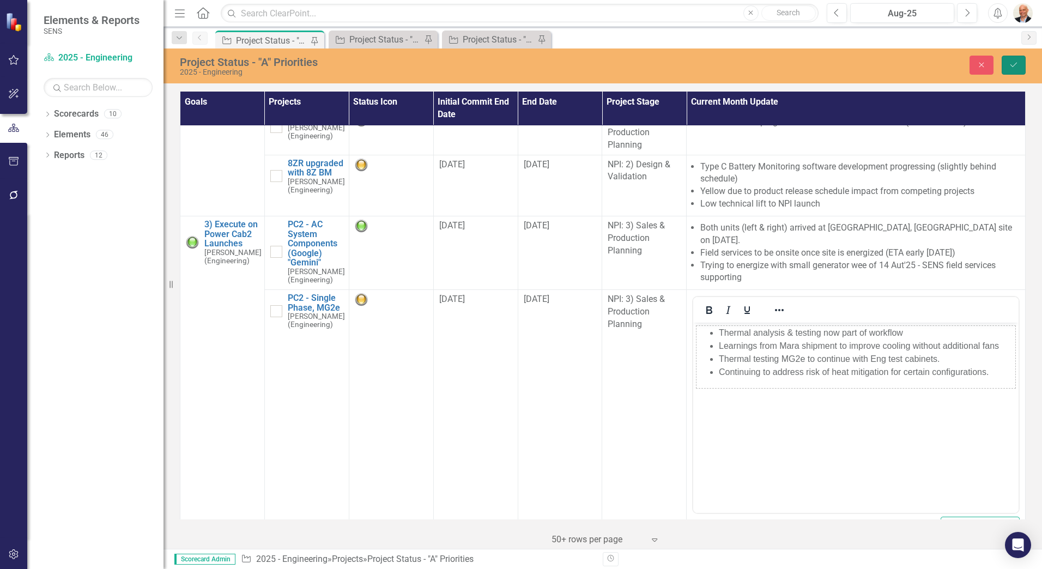
click at [1013, 56] on button "Save" at bounding box center [1014, 65] width 24 height 19
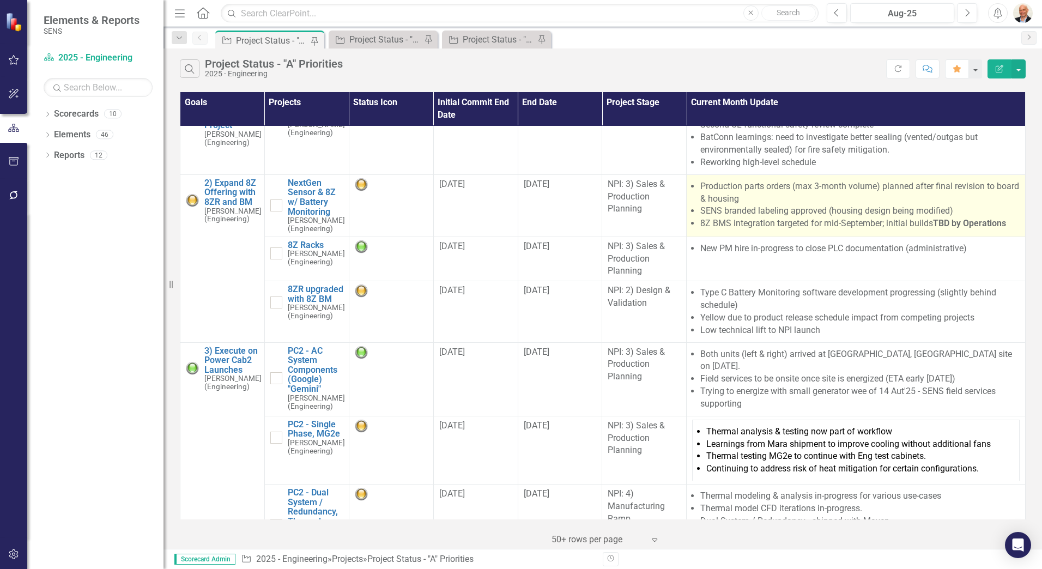
scroll to position [164, 0]
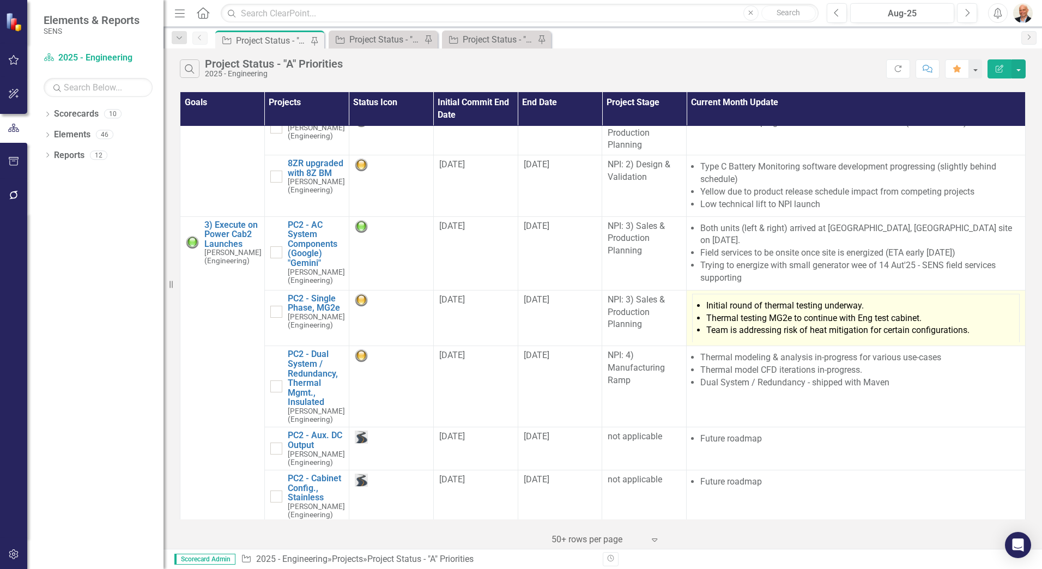
click at [799, 324] on li "Team is addressing risk of heat mitigation for certain configurations." at bounding box center [859, 330] width 307 height 13
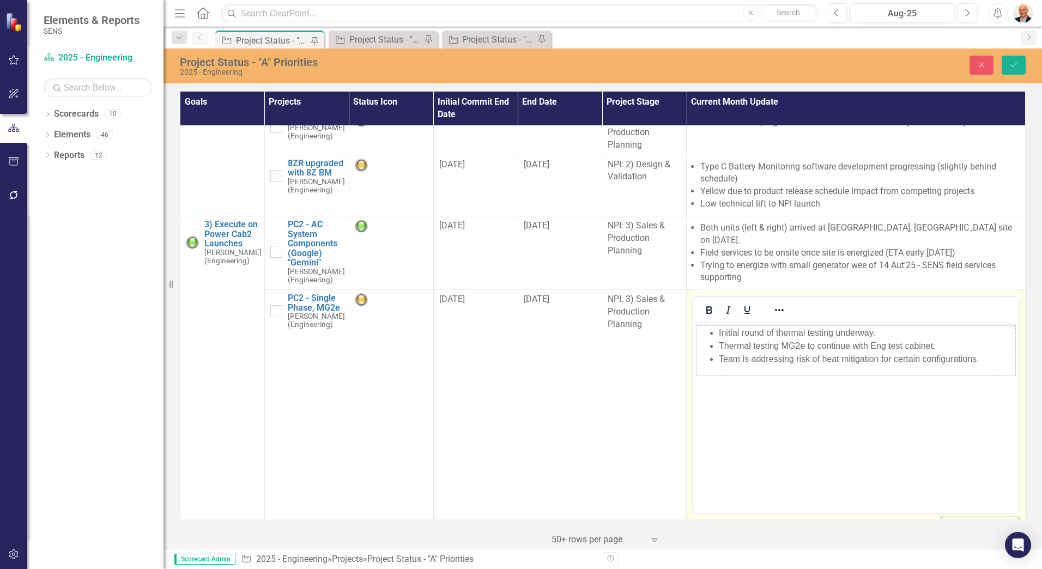
scroll to position [0, 0]
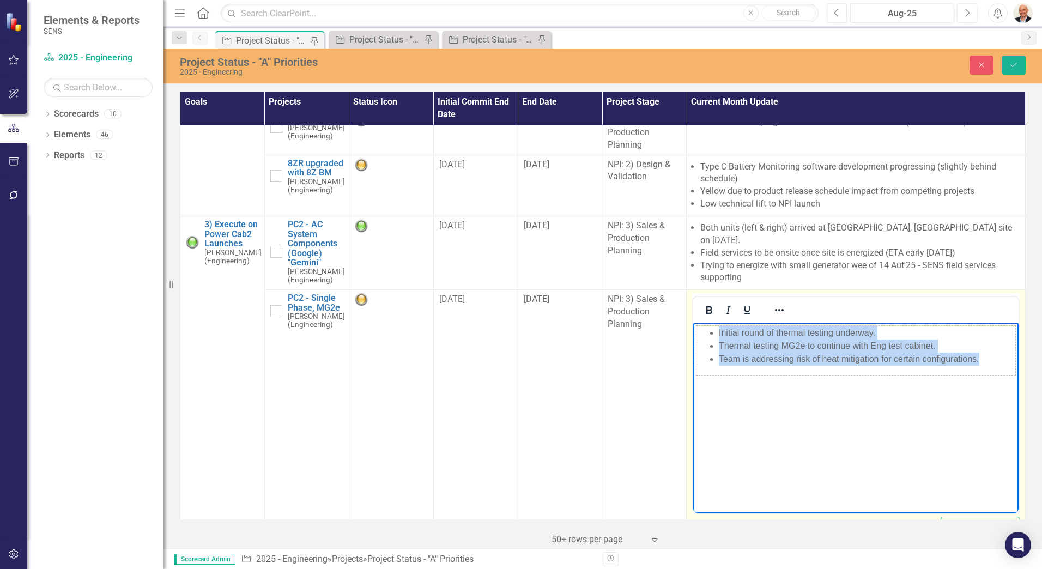
drag, startPoint x: 983, startPoint y: 359, endPoint x: 709, endPoint y: 324, distance: 276.4
click at [709, 324] on body "Initial round of thermal testing underway. Thermal testing MG2e to continue wit…" at bounding box center [855, 405] width 325 height 164
copy tbody "Initial round of thermal testing underway. Thermal testing MG2e to continue wit…"
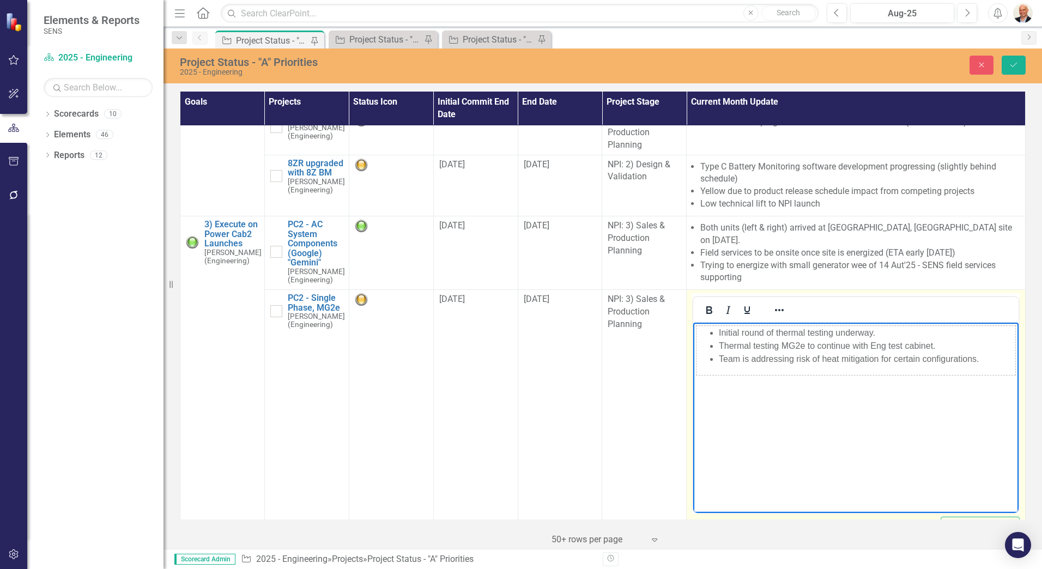
click at [857, 469] on body "Initial round of thermal testing underway. Thermal testing MG2e to continue wit…" at bounding box center [855, 405] width 325 height 164
click at [842, 402] on body "Initial round of thermal testing underway. Thermal testing MG2e to continue wit…" at bounding box center [855, 405] width 325 height 164
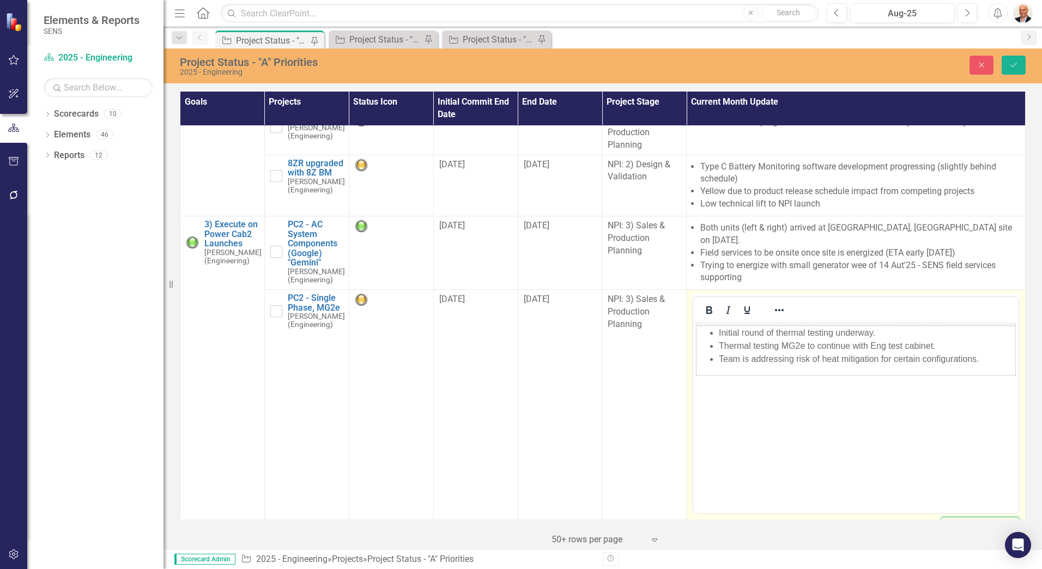
drag, startPoint x: 1381, startPoint y: 676, endPoint x: 783, endPoint y: 409, distance: 655.4
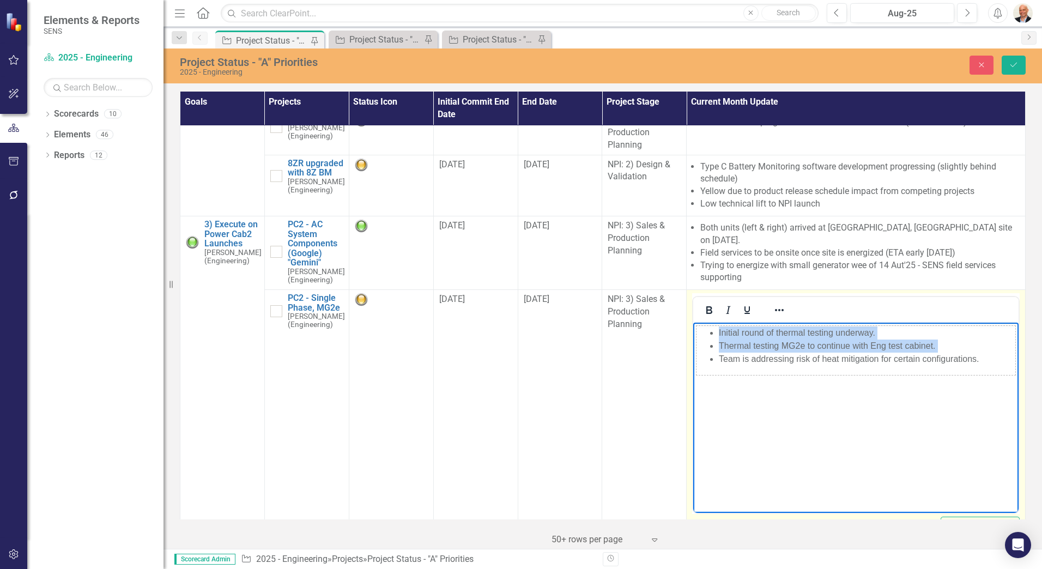
drag, startPoint x: 702, startPoint y: 366, endPoint x: 831, endPoint y: 455, distance: 156.5
click at [831, 455] on body "Initial round of thermal testing underway. Thermal testing MG2e to continue wit…" at bounding box center [855, 405] width 325 height 164
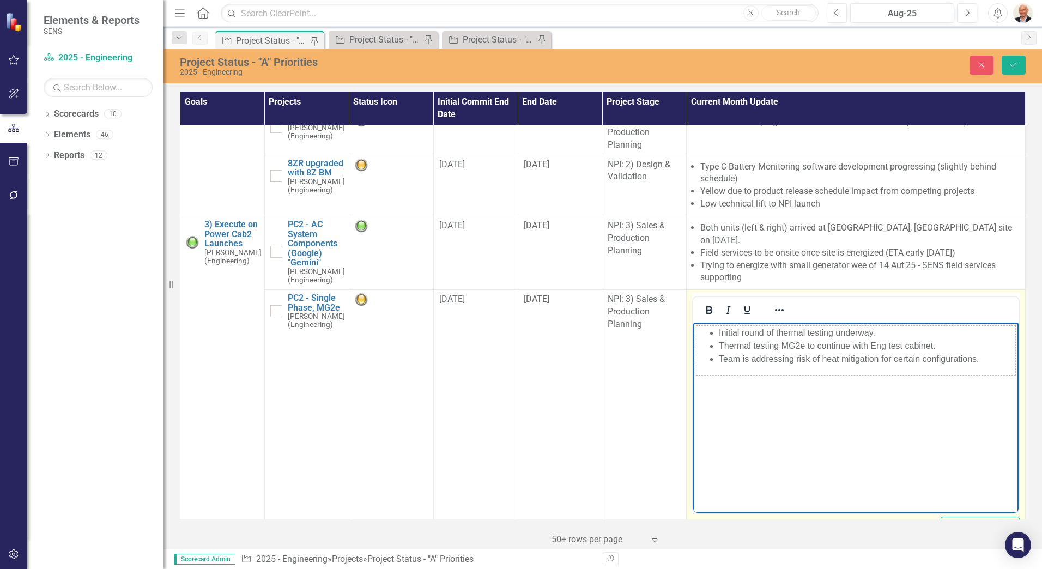
click at [833, 359] on li "Team is addressing risk of heat mitigation for certain configurations." at bounding box center [867, 359] width 296 height 13
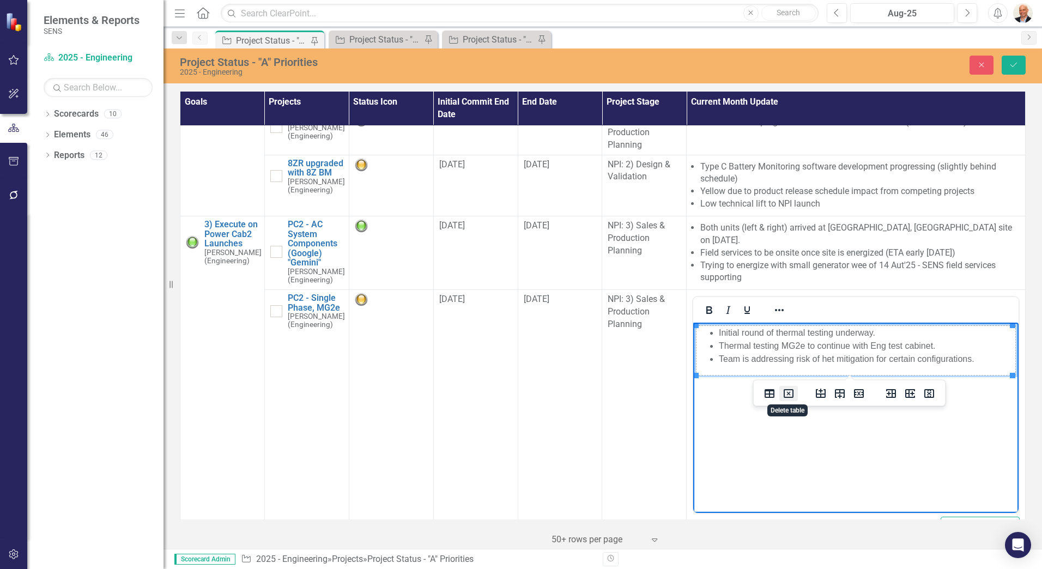
click at [789, 394] on icon "Delete table" at bounding box center [789, 394] width 4 height 4
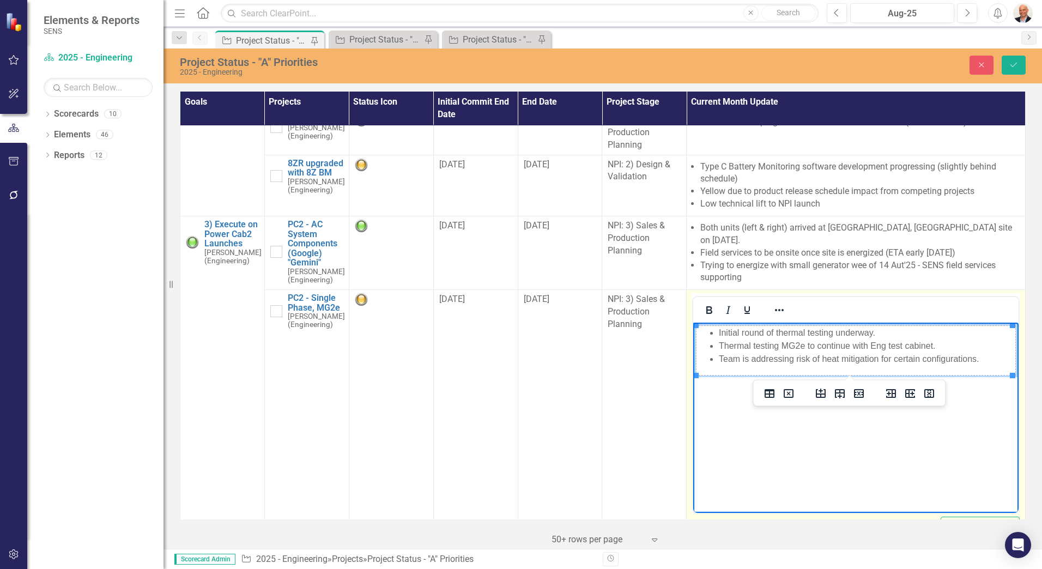
click at [751, 409] on body "Initial round of thermal testing underway. Thermal testing MG2e to continue wit…" at bounding box center [855, 405] width 325 height 164
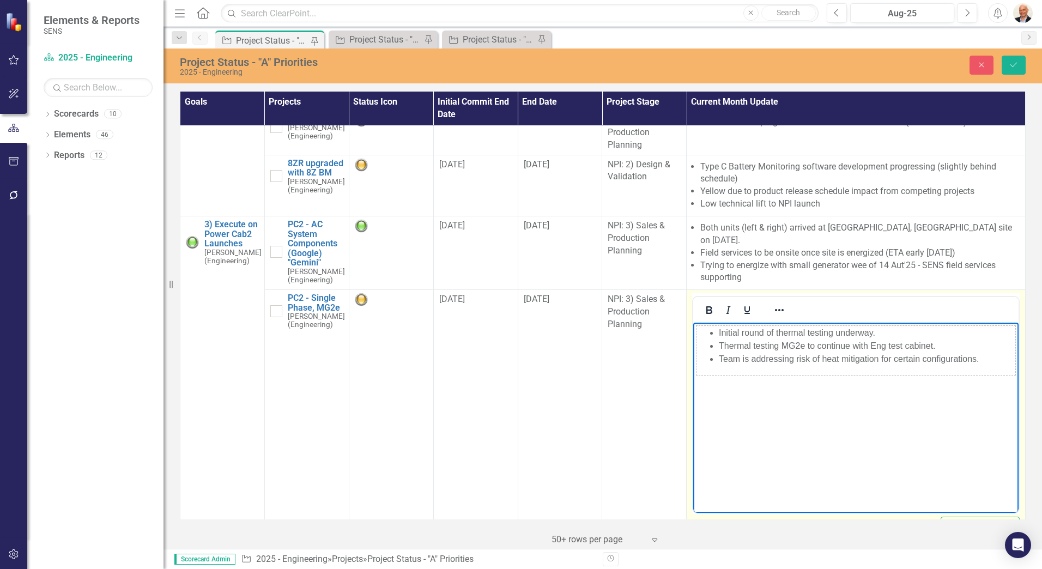
click at [754, 394] on body "Initial round of thermal testing underway. Thermal testing MG2e to continue wit…" at bounding box center [855, 405] width 325 height 164
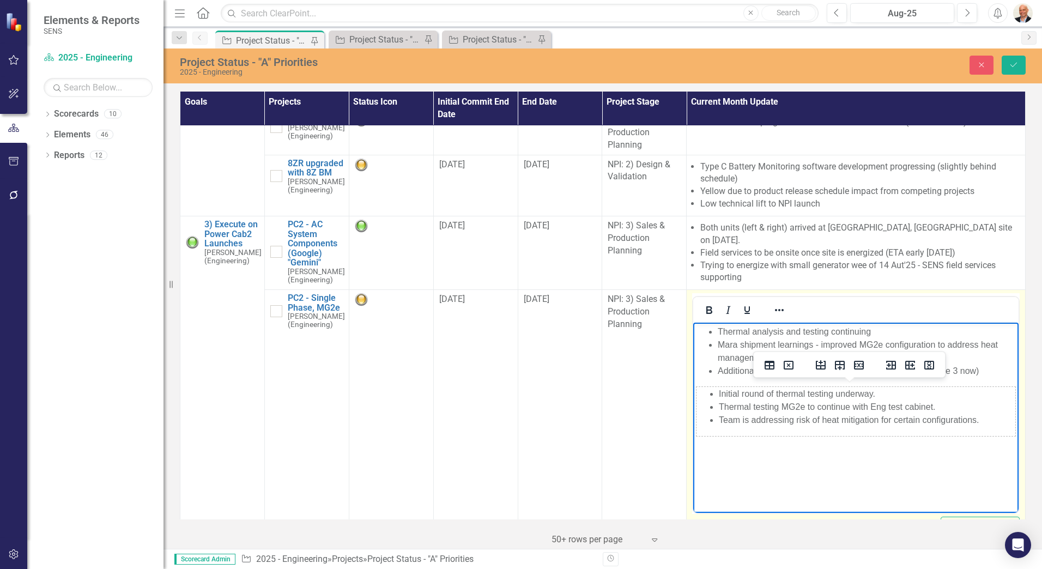
click at [942, 407] on li "Thermal testing MG2e to continue with Eng test cabinet." at bounding box center [867, 407] width 296 height 13
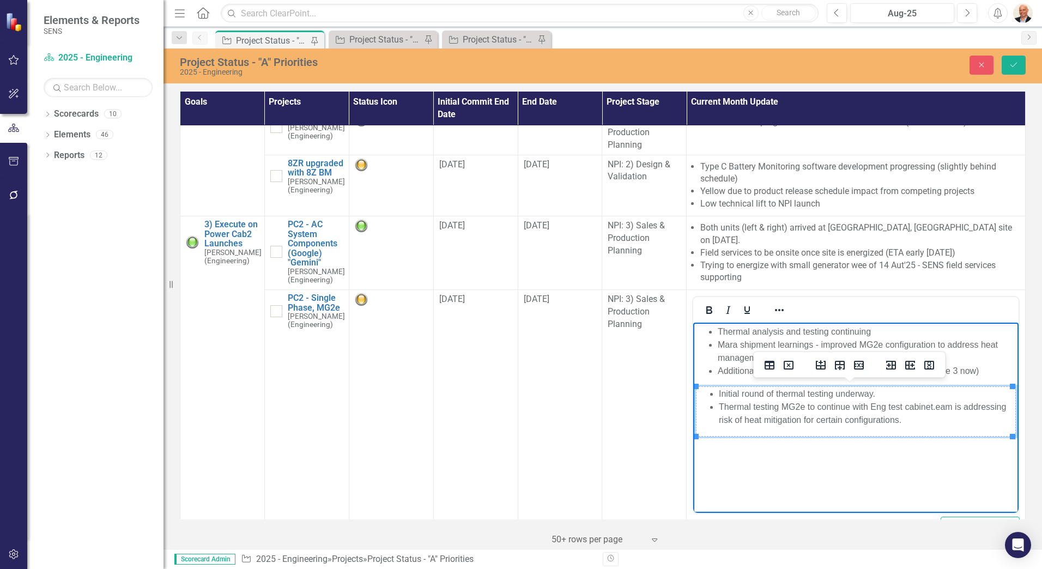
click at [911, 443] on body "Thermal analysis and testing continuing Mara shipment learnings - improved MG2e…" at bounding box center [855, 405] width 325 height 164
click at [909, 448] on body "Thermal analysis and testing continuing Mara shipment learnings - improved MG2e…" at bounding box center [855, 405] width 325 height 164
click at [892, 427] on td "Initial round of thermal testing underway. Thermal testing MG2e to continue wit…" at bounding box center [856, 412] width 319 height 50
click at [792, 369] on icon "Delete table" at bounding box center [789, 365] width 10 height 9
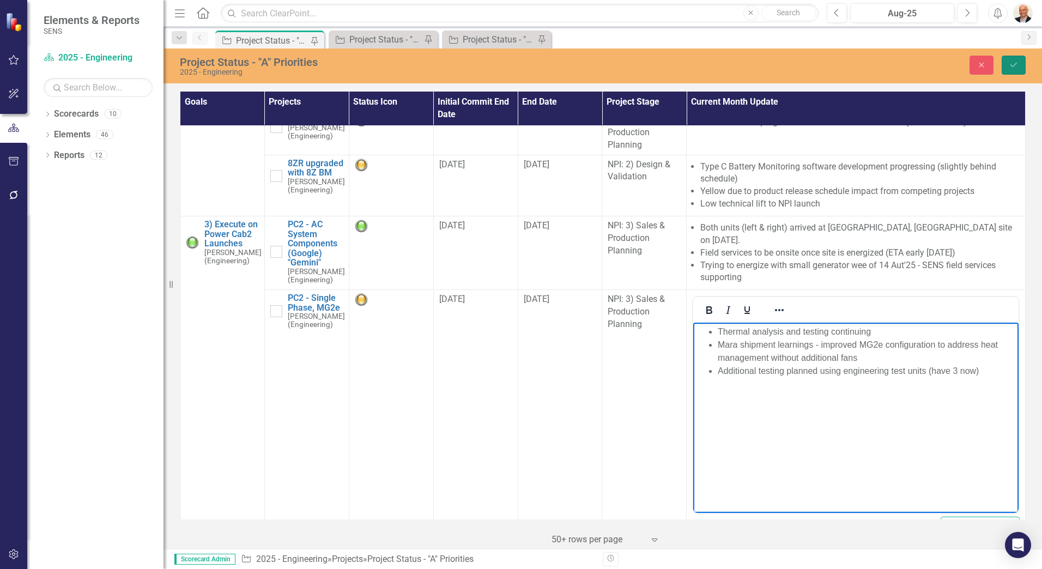
click at [1015, 65] on icon "Save" at bounding box center [1014, 65] width 10 height 8
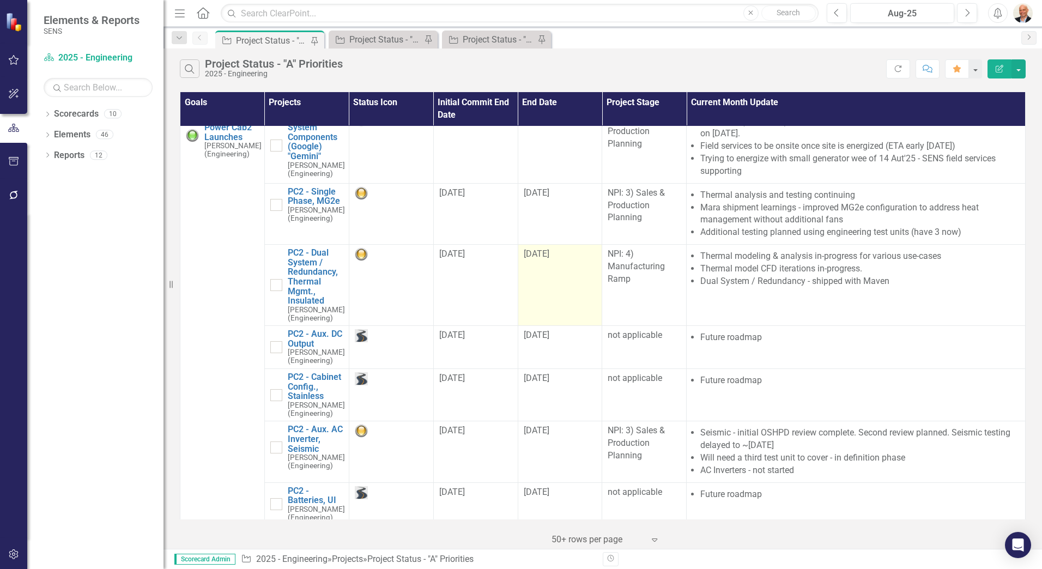
scroll to position [273, 0]
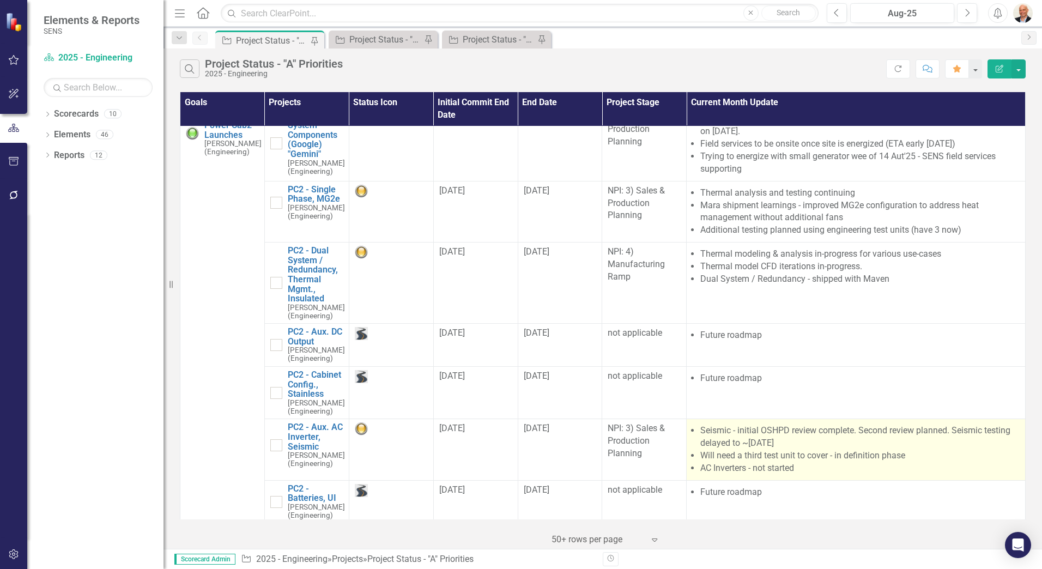
click at [789, 443] on li "Seismic - initial OSHPD review complete. Second review planned. Seismic testing…" at bounding box center [859, 437] width 319 height 25
click at [767, 450] on li "Will need a third test unit to cover - in definition phase" at bounding box center [859, 456] width 319 height 13
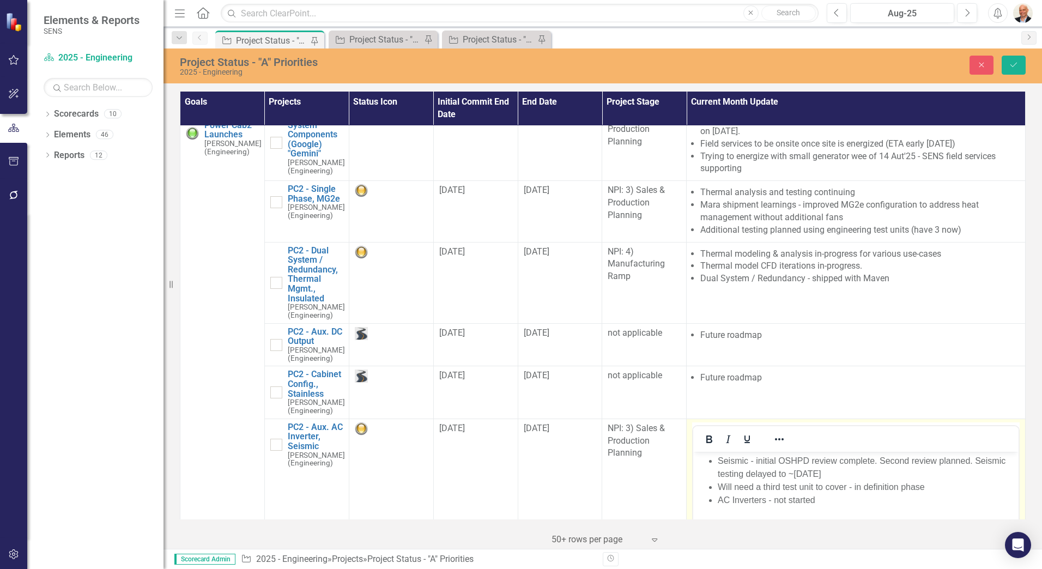
scroll to position [0, 0]
drag, startPoint x: 1460, startPoint y: 901, endPoint x: 784, endPoint y: 482, distance: 795.5
click at [784, 482] on li "Will need a third test unit to cover - in definition phase" at bounding box center [867, 486] width 298 height 13
click at [788, 499] on li "AC Inverters - not started" at bounding box center [867, 499] width 298 height 13
click at [1019, 63] on button "Save" at bounding box center [1014, 65] width 24 height 19
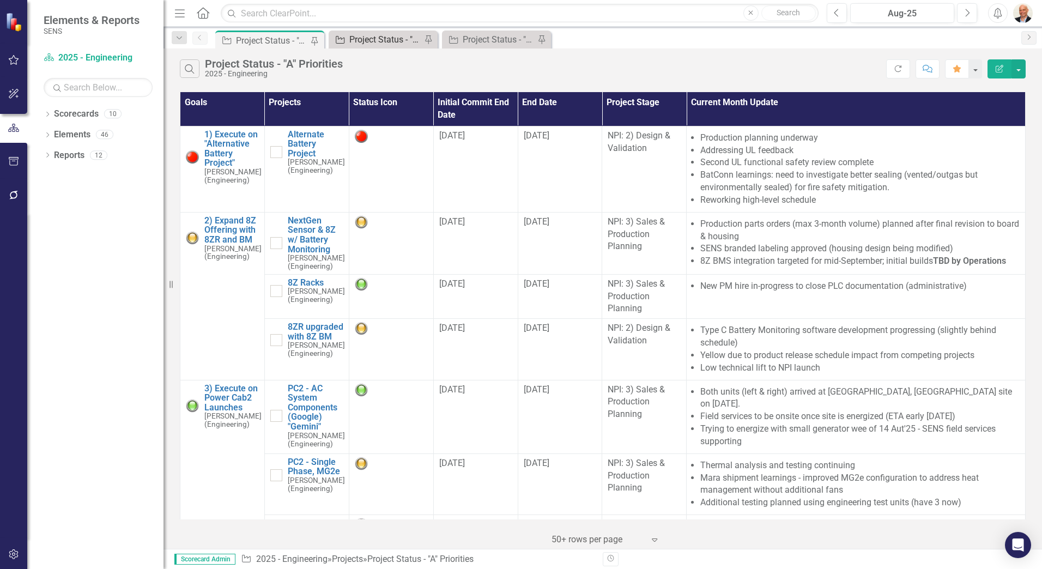
click at [381, 44] on div "Project Status - "B" Priorities" at bounding box center [385, 40] width 72 height 14
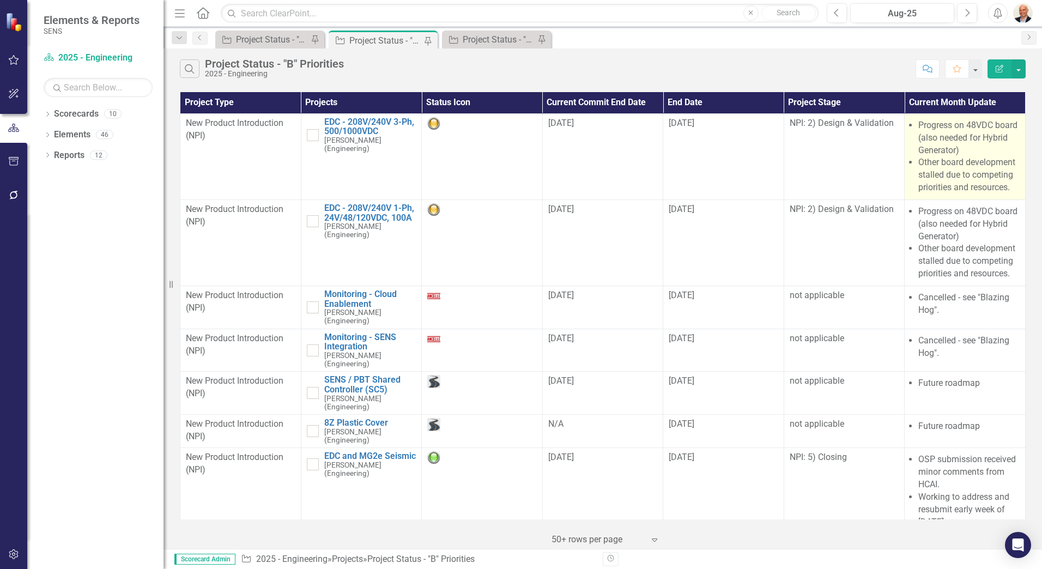
click at [959, 141] on li "Progress on 48VDC board (also needed for Hybrid Generator)" at bounding box center [968, 138] width 101 height 38
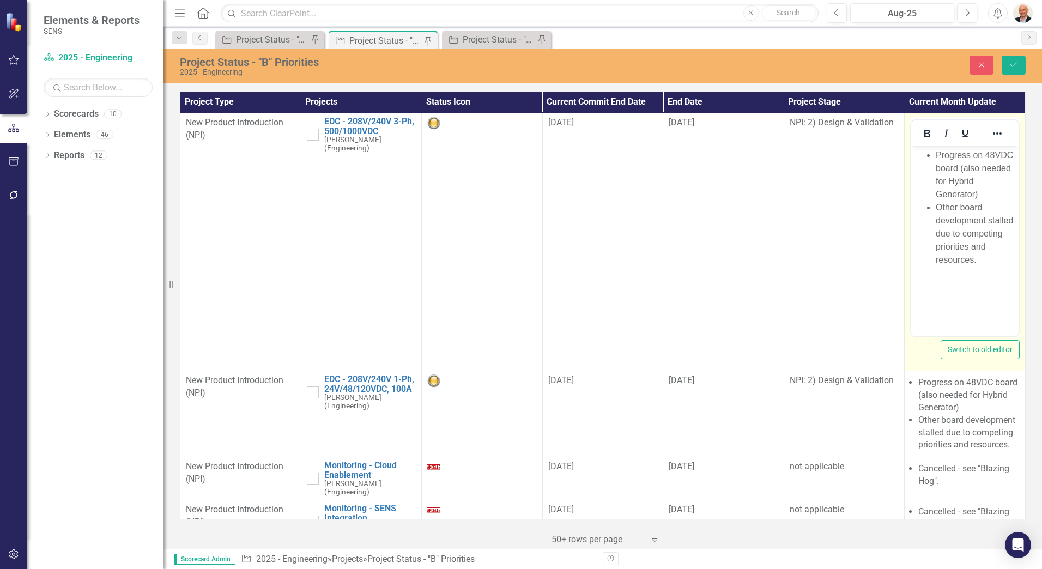
drag, startPoint x: 1871, startPoint y: 287, endPoint x: 948, endPoint y: 195, distance: 927.4
click at [948, 195] on li "Progress on 48VDC board (also needed for Hybrid Generator)" at bounding box center [976, 175] width 80 height 52
click at [935, 155] on ul "Progress on 48VDC board (also needed for Hybrid Generator) Other board developm…" at bounding box center [965, 208] width 102 height 118
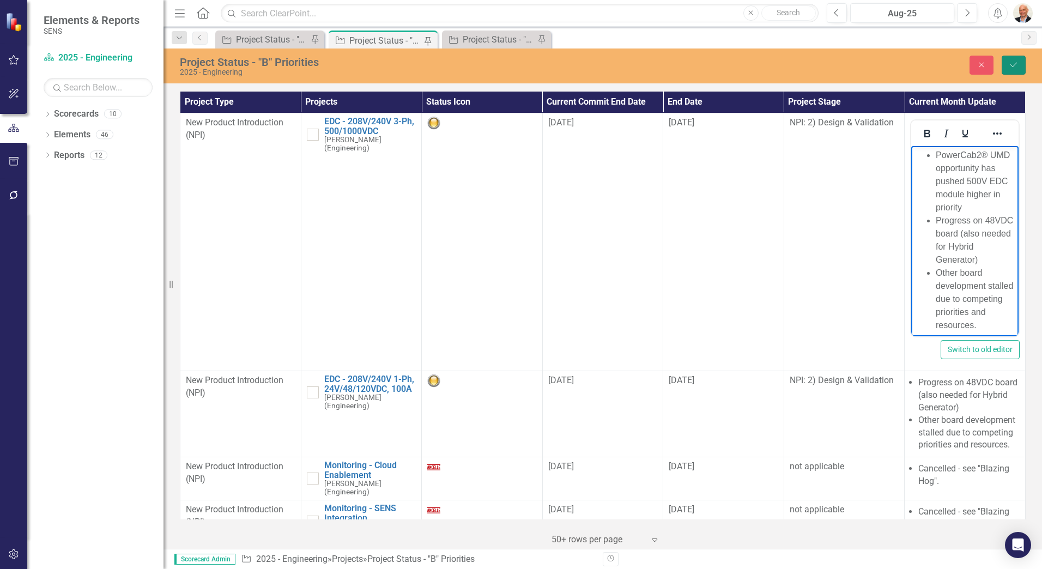
click at [1012, 62] on icon "Save" at bounding box center [1014, 65] width 10 height 8
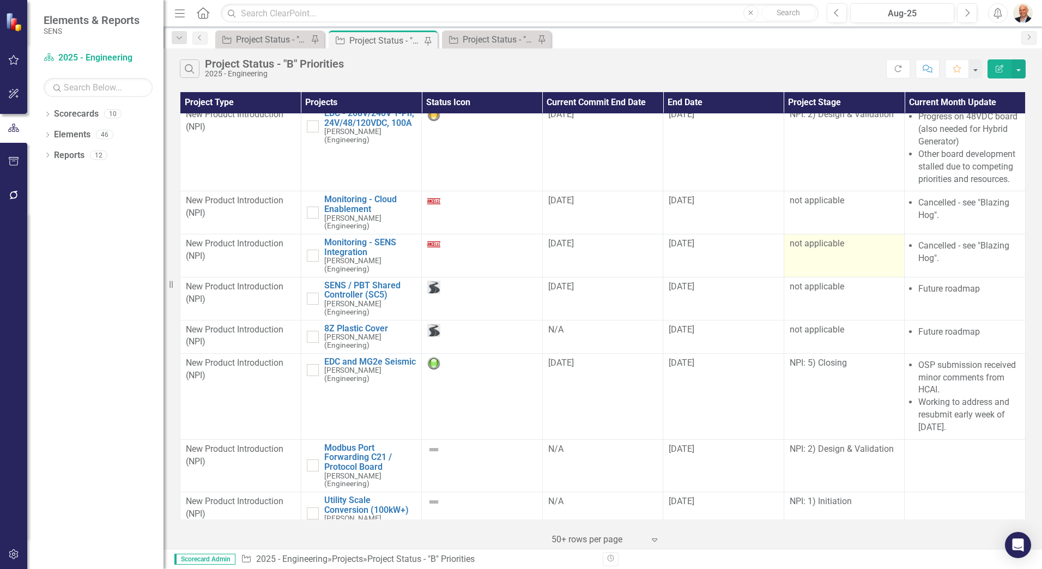
scroll to position [164, 0]
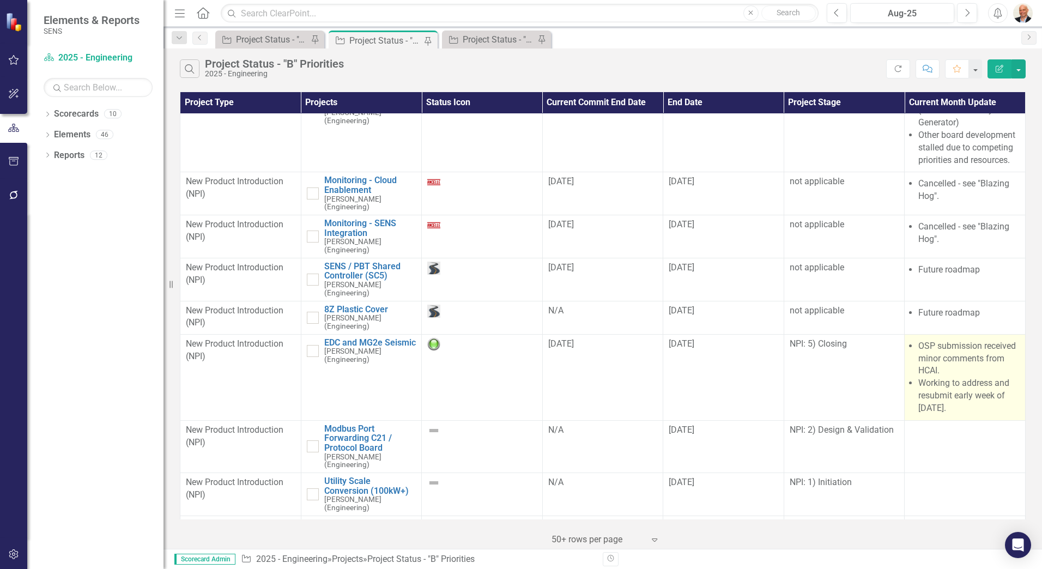
click at [945, 377] on li "Working to address and resubmit early week of [DATE]." at bounding box center [968, 396] width 101 height 38
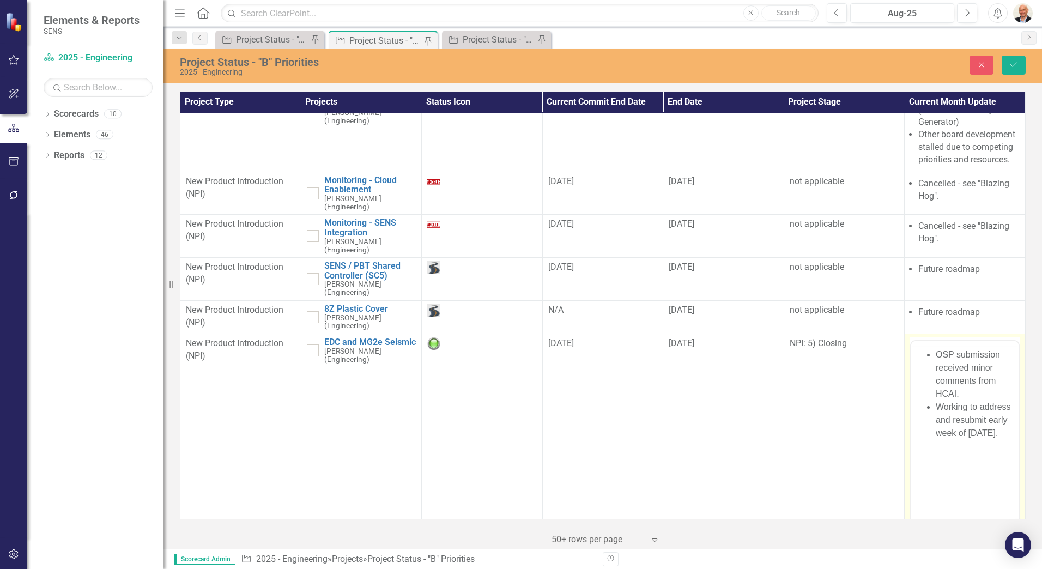
scroll to position [0, 0]
drag, startPoint x: 1857, startPoint y: 729, endPoint x: 947, endPoint y: 403, distance: 966.0
click at [947, 403] on li "OSP submission received minor comments from HCAI." at bounding box center [976, 396] width 80 height 52
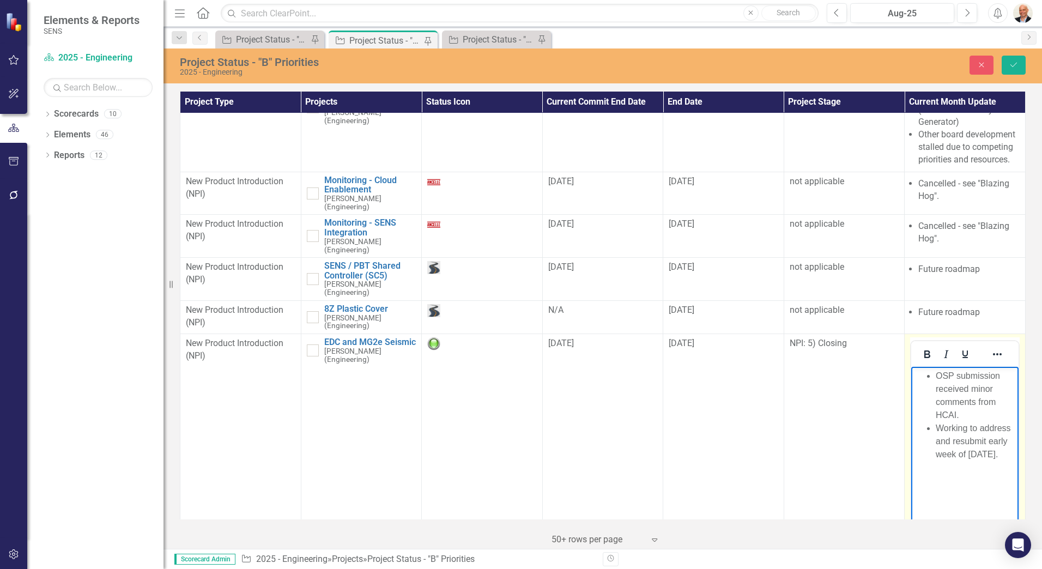
click at [963, 413] on li "OSP submission received minor comments from HCAI." at bounding box center [976, 396] width 80 height 52
drag, startPoint x: 957, startPoint y: 374, endPoint x: 969, endPoint y: 415, distance: 42.8
click at [969, 415] on li "OSP submission received minor comments from HCAI." at bounding box center [976, 396] width 80 height 52
drag, startPoint x: 1009, startPoint y: 430, endPoint x: 936, endPoint y: 403, distance: 77.1
click at [936, 403] on li "Working to address and resubmit early week of [DATE]." at bounding box center [976, 415] width 80 height 39
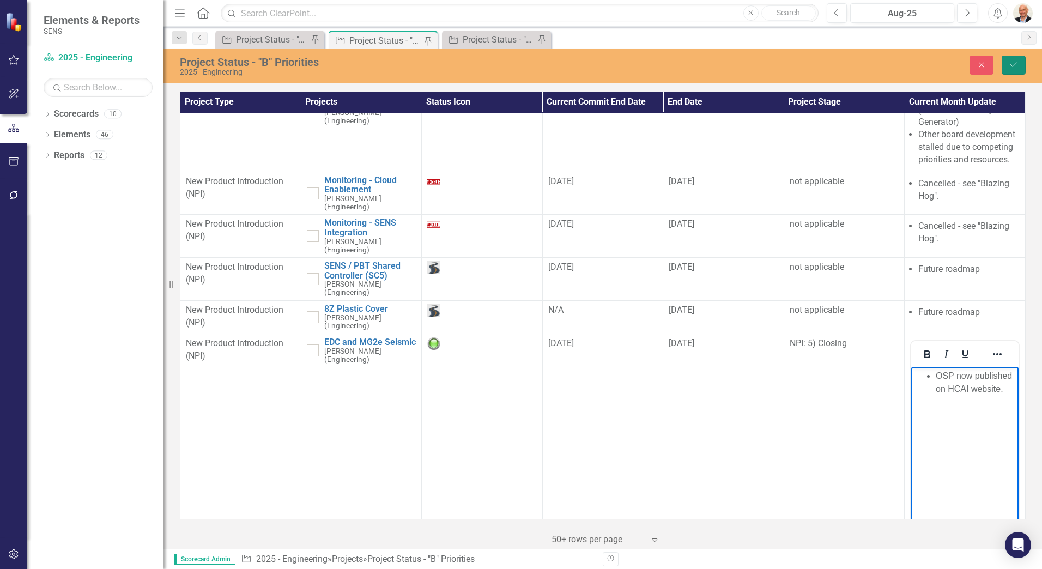
click at [1011, 63] on icon "Save" at bounding box center [1014, 65] width 10 height 8
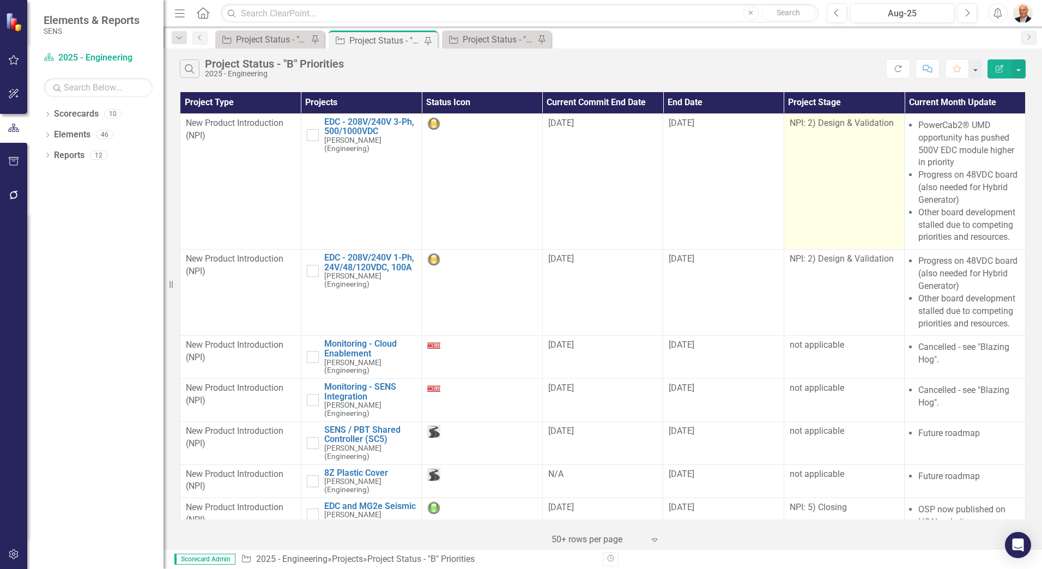
scroll to position [188, 0]
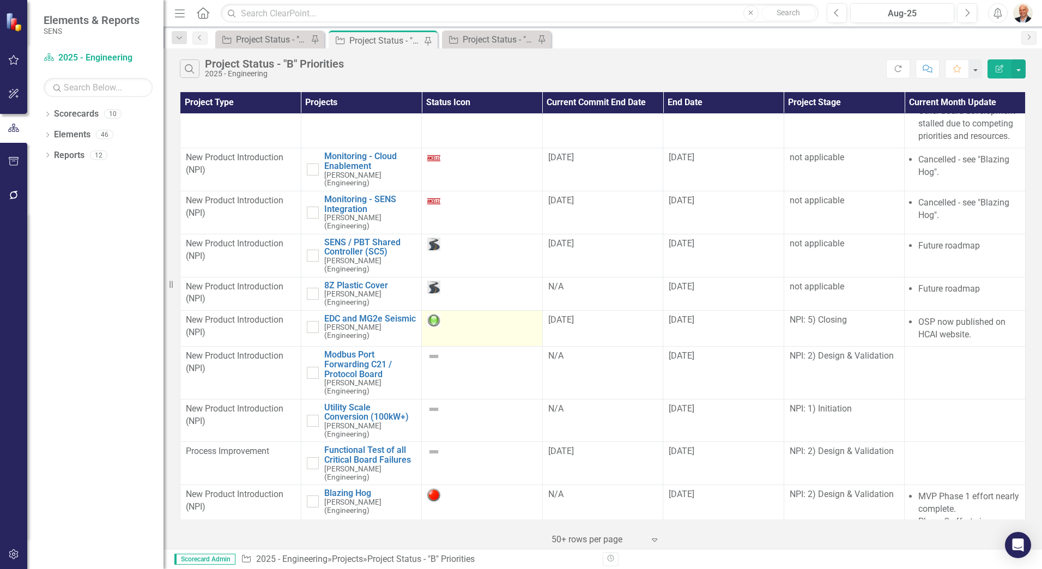
click at [434, 314] on img at bounding box center [433, 320] width 13 height 13
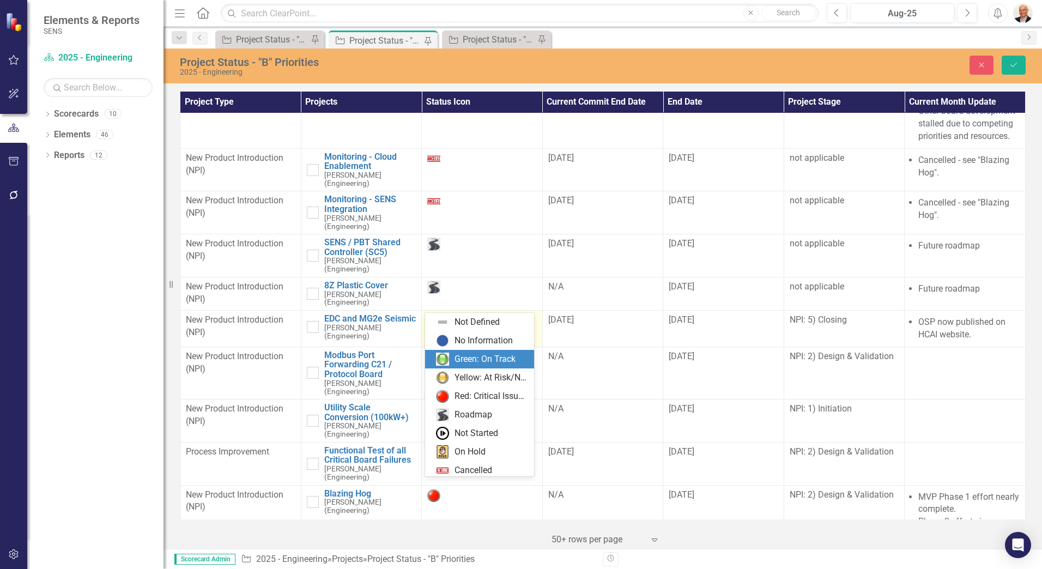
click at [441, 317] on img at bounding box center [437, 323] width 13 height 13
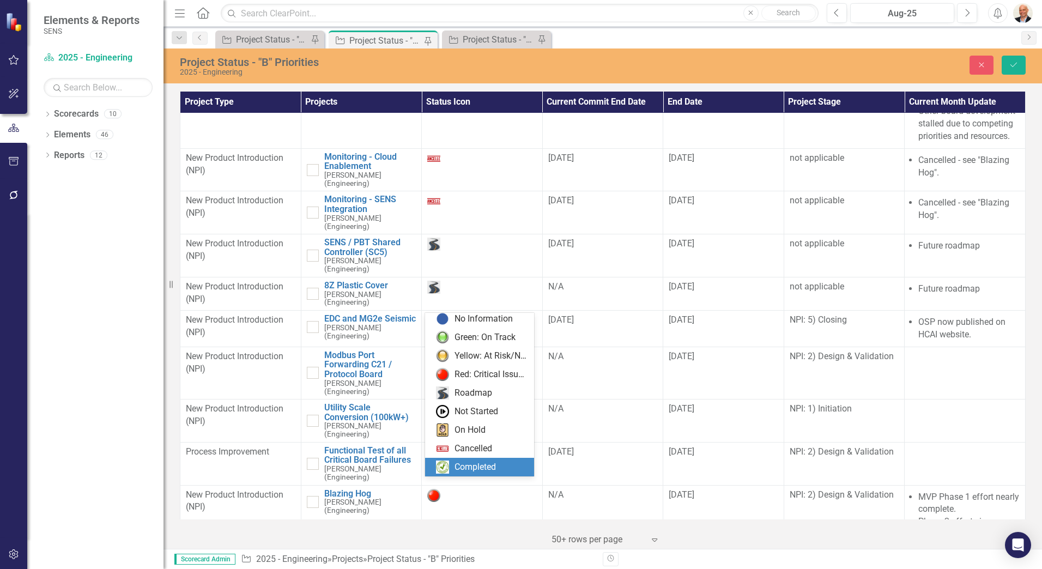
click at [474, 466] on div "Completed" at bounding box center [475, 467] width 41 height 13
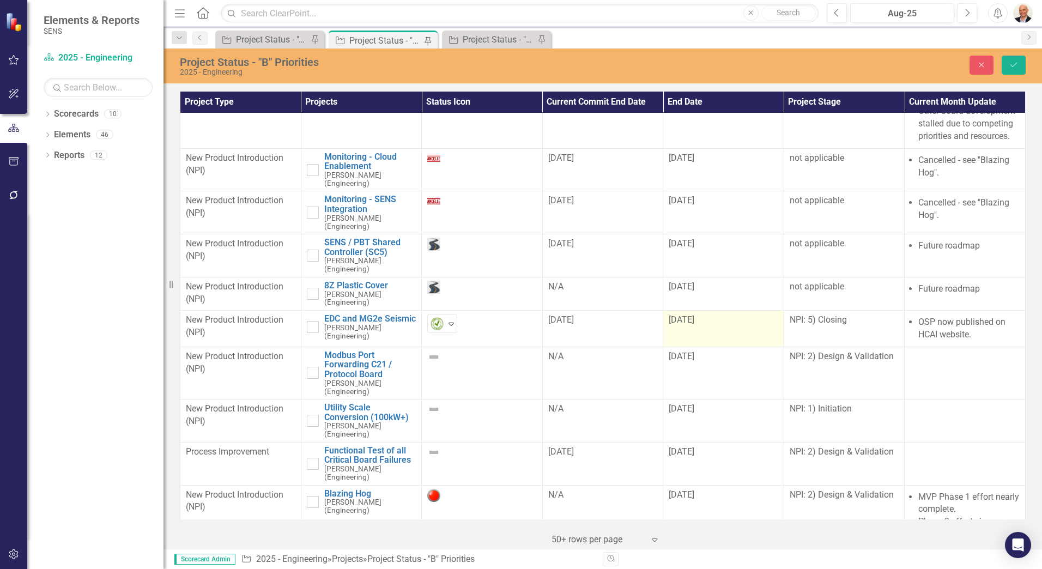
click at [698, 314] on div "[DATE]" at bounding box center [724, 320] width 110 height 13
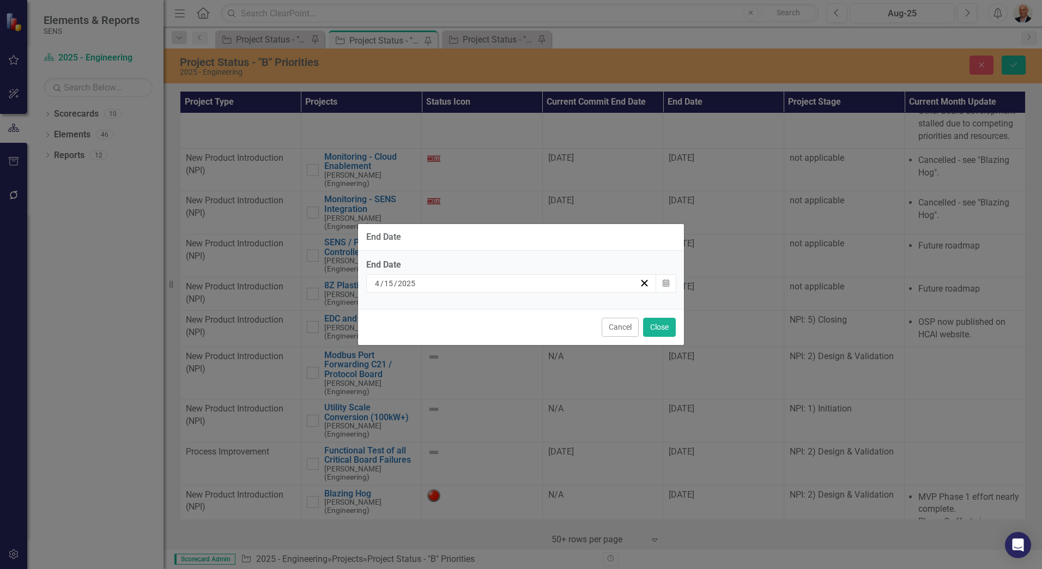
click at [614, 284] on div "[DATE]" at bounding box center [506, 283] width 266 height 11
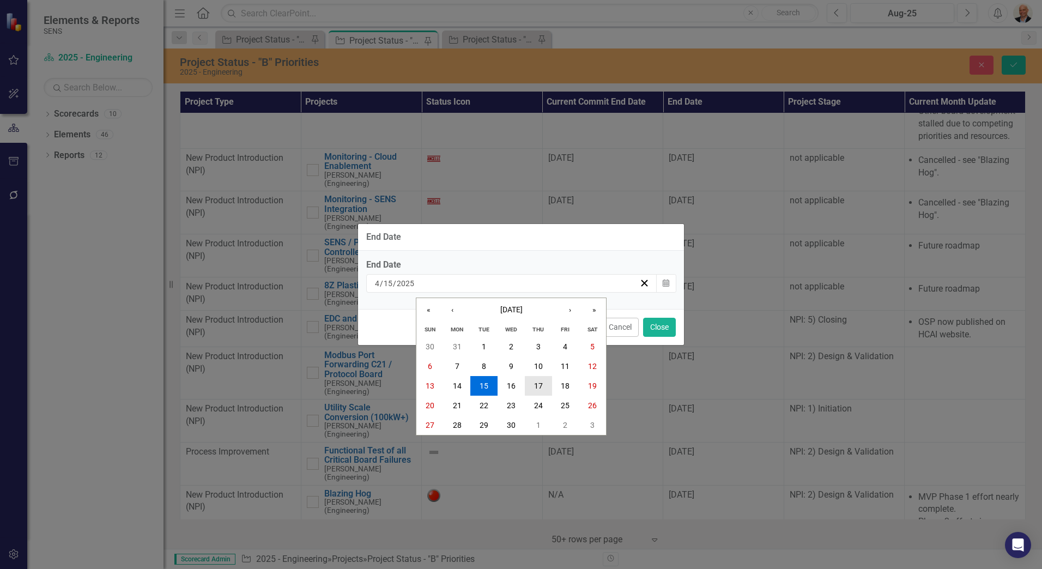
click at [537, 387] on abbr "17" at bounding box center [538, 386] width 9 height 9
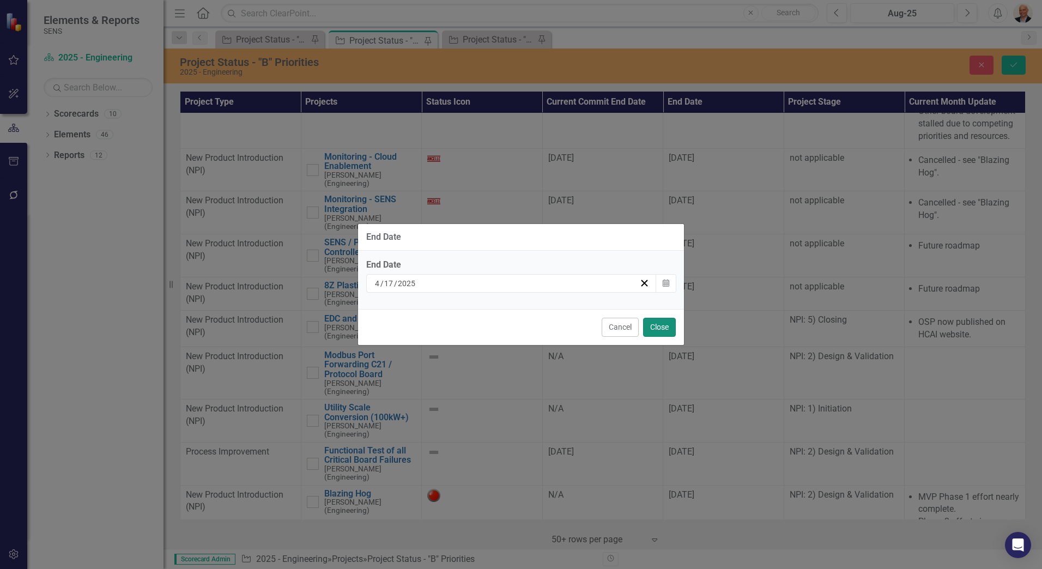
click at [657, 323] on button "Close" at bounding box center [659, 327] width 33 height 19
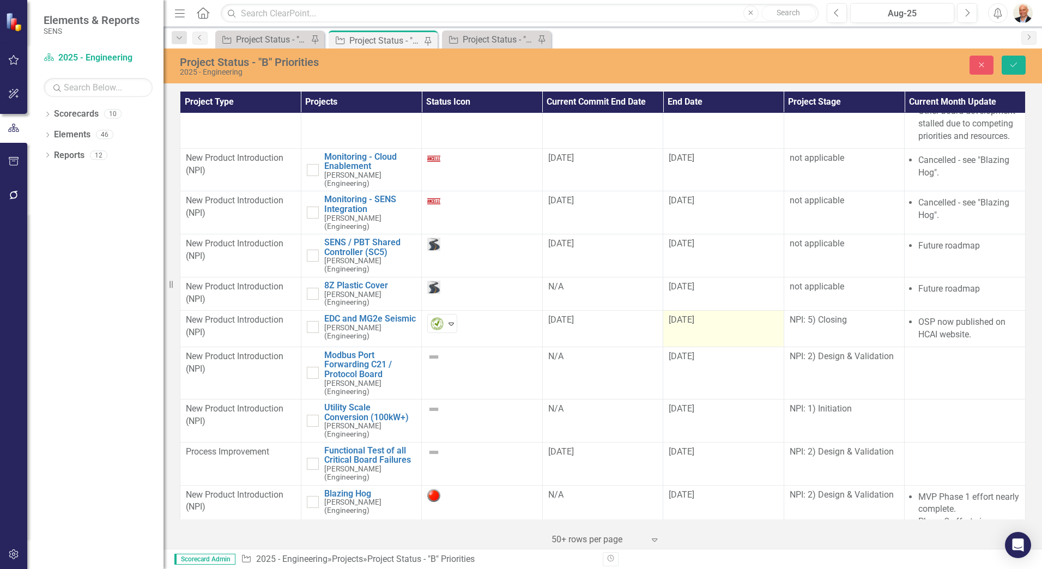
click at [691, 311] on td "[DATE]" at bounding box center [723, 329] width 121 height 37
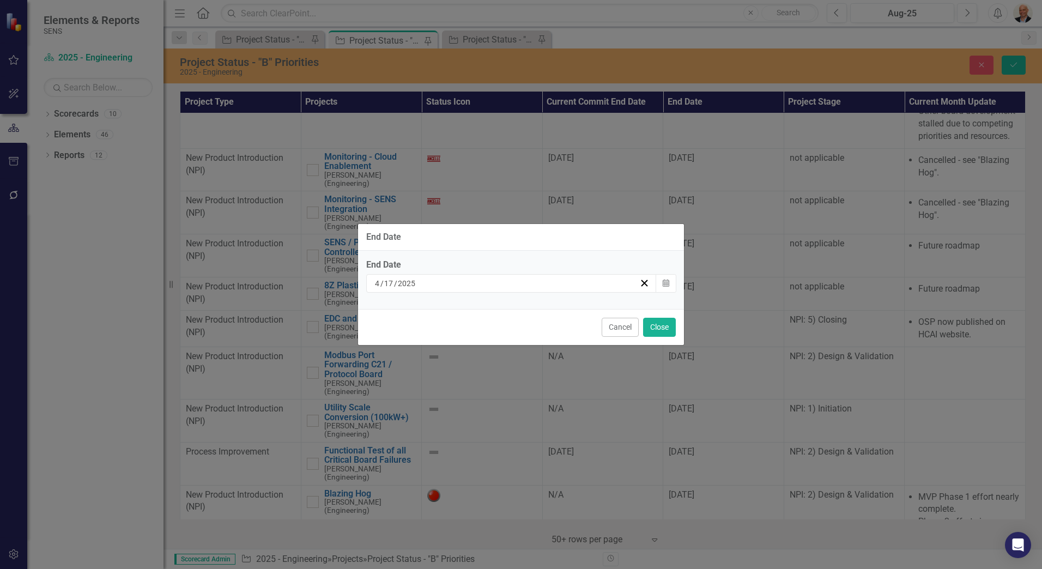
drag, startPoint x: 691, startPoint y: 309, endPoint x: 618, endPoint y: 288, distance: 76.4
click at [618, 288] on div "[DATE]" at bounding box center [506, 283] width 266 height 11
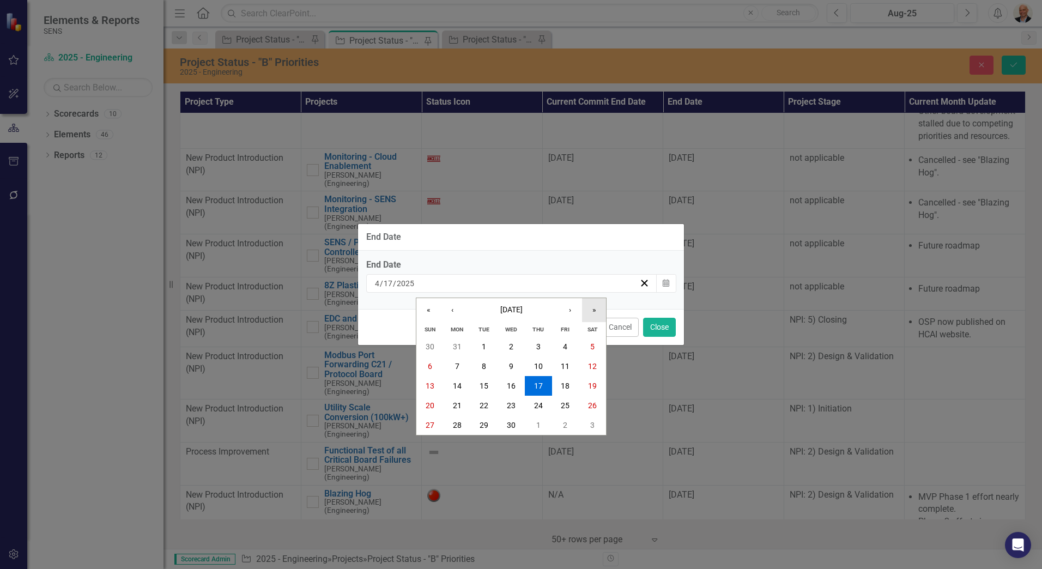
click at [599, 311] on button "»" at bounding box center [594, 310] width 24 height 24
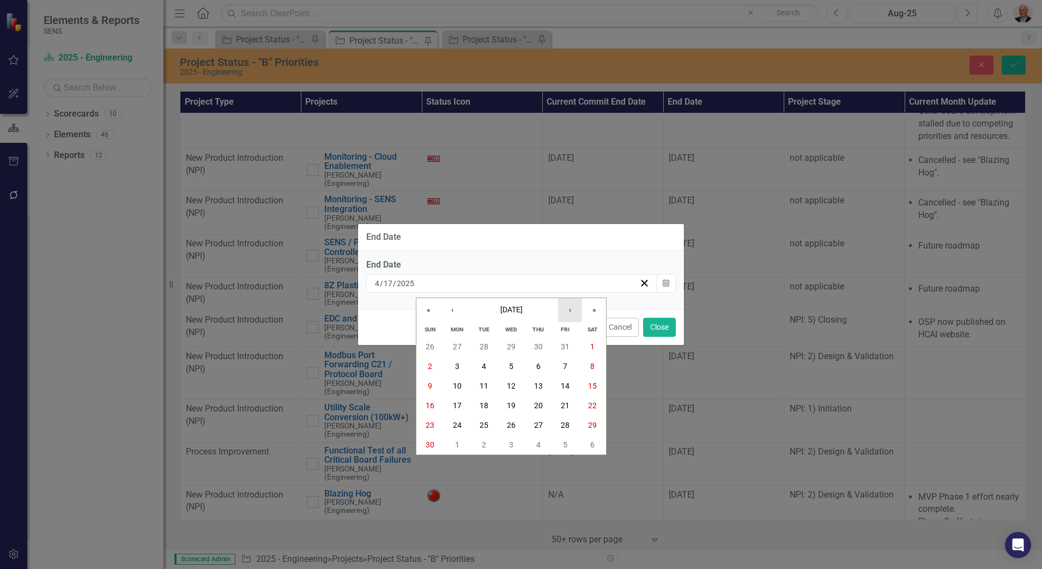
click at [579, 311] on button "›" at bounding box center [570, 310] width 24 height 24
click at [578, 311] on button "›" at bounding box center [570, 310] width 24 height 24
click at [455, 311] on button "‹" at bounding box center [452, 310] width 24 height 24
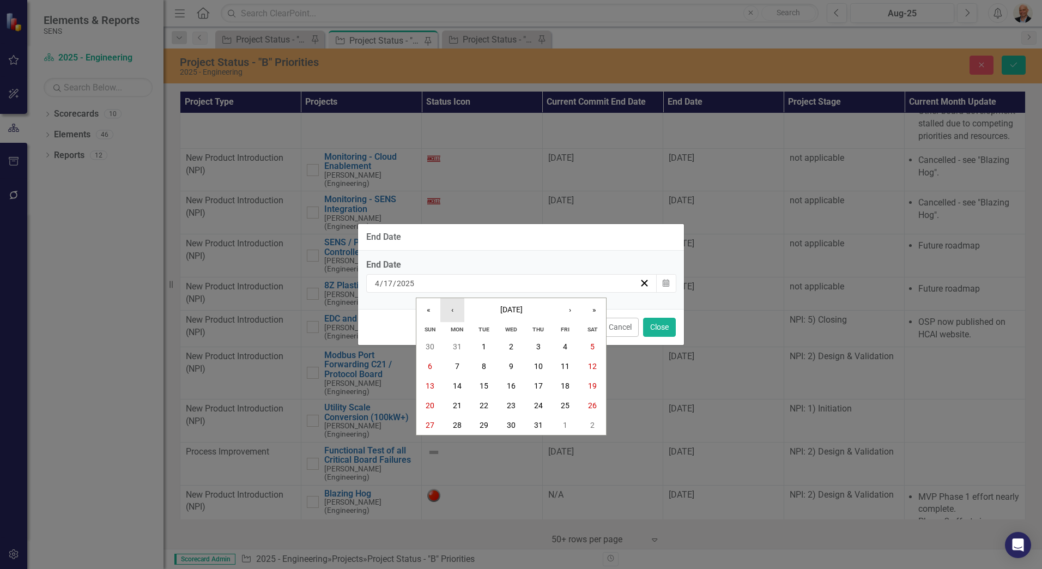
click at [455, 311] on button "‹" at bounding box center [452, 310] width 24 height 24
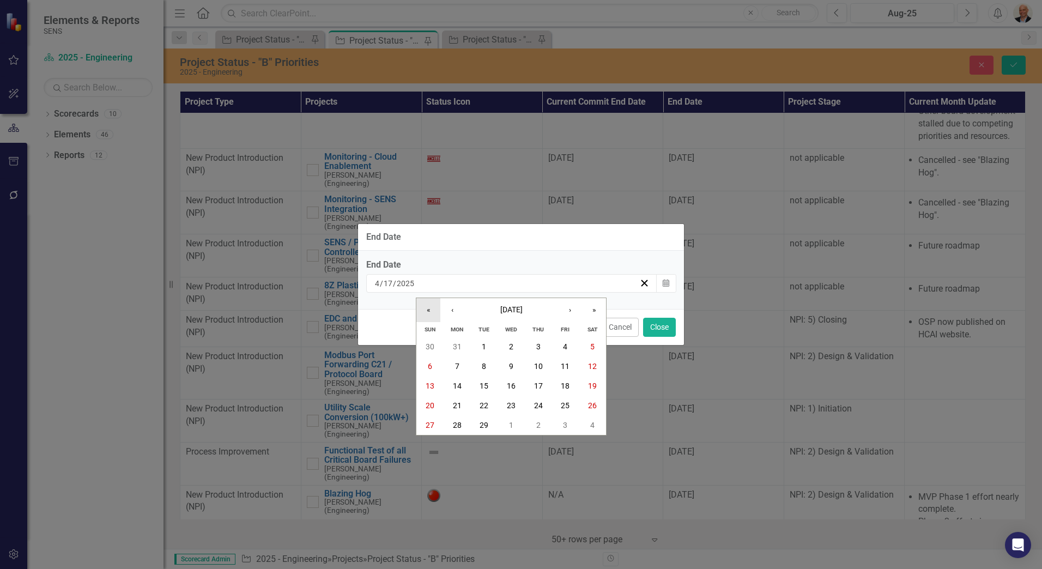
click at [428, 315] on button "«" at bounding box center [428, 310] width 24 height 24
click at [566, 307] on button "›" at bounding box center [570, 310] width 24 height 24
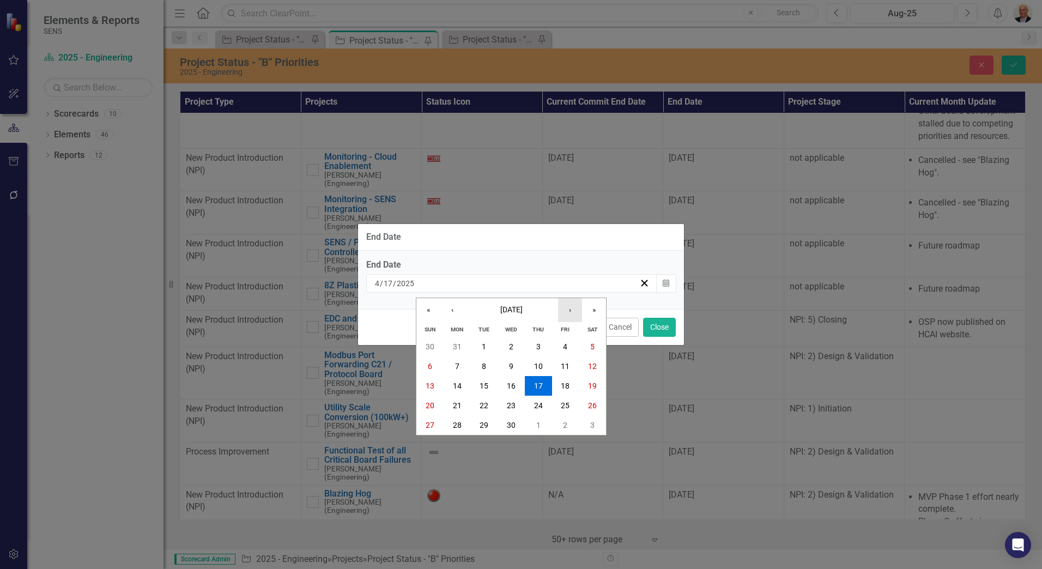
click at [566, 307] on button "›" at bounding box center [570, 310] width 24 height 24
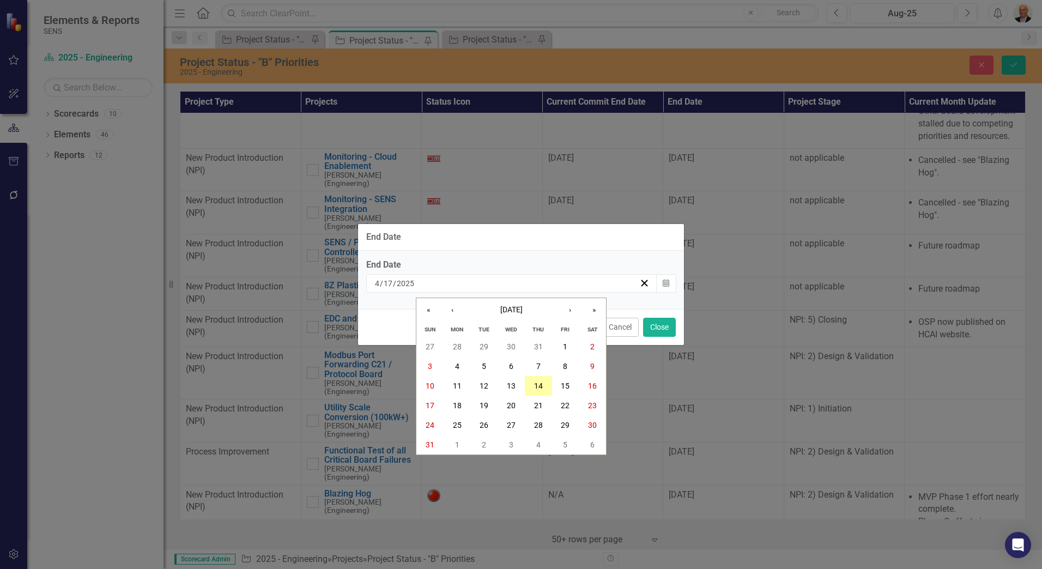
click at [543, 386] on button "14" at bounding box center [538, 386] width 27 height 20
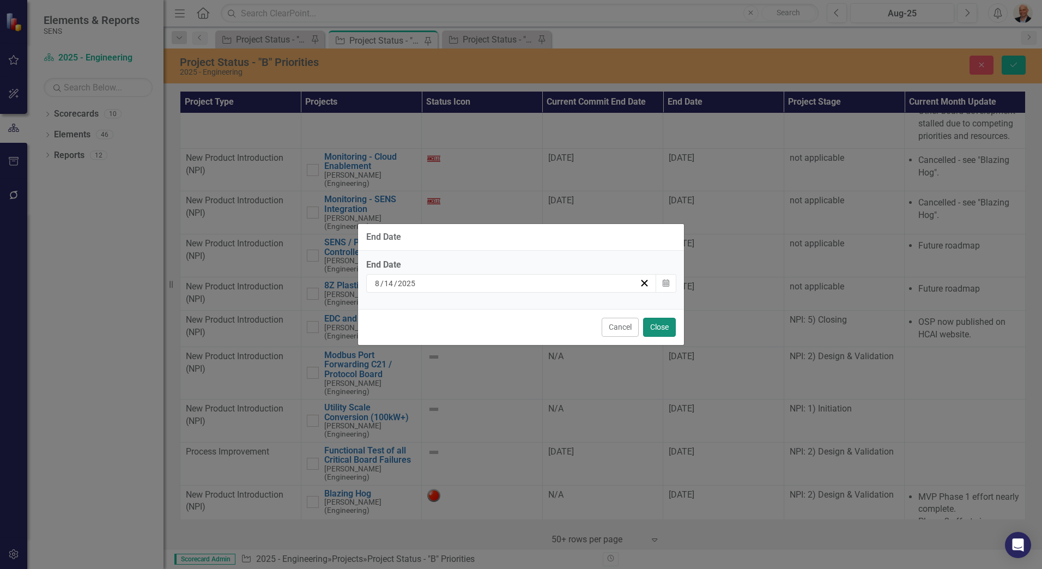
click at [656, 327] on button "Close" at bounding box center [659, 327] width 33 height 19
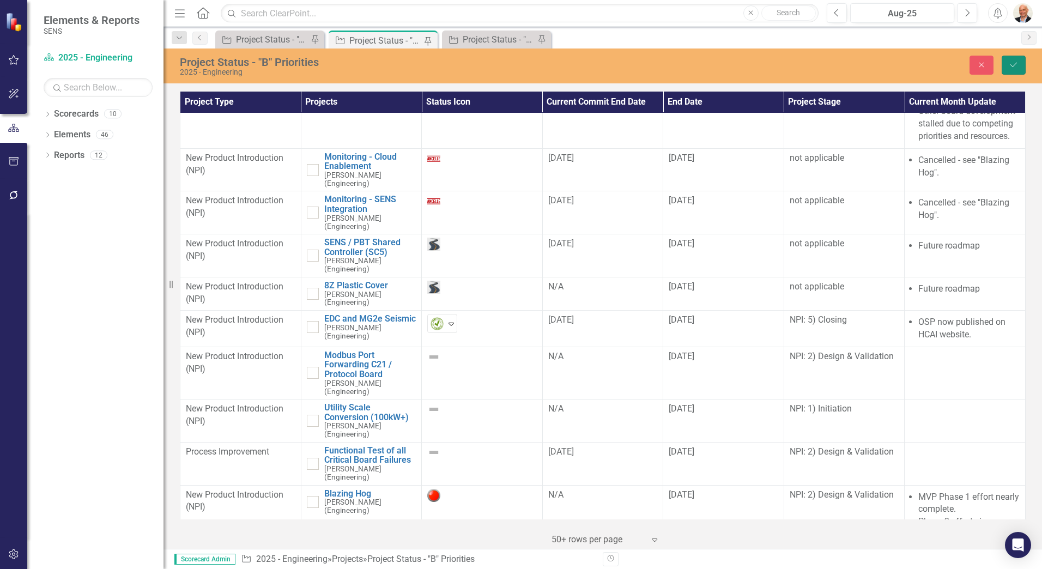
click at [1010, 62] on icon "Save" at bounding box center [1014, 65] width 10 height 8
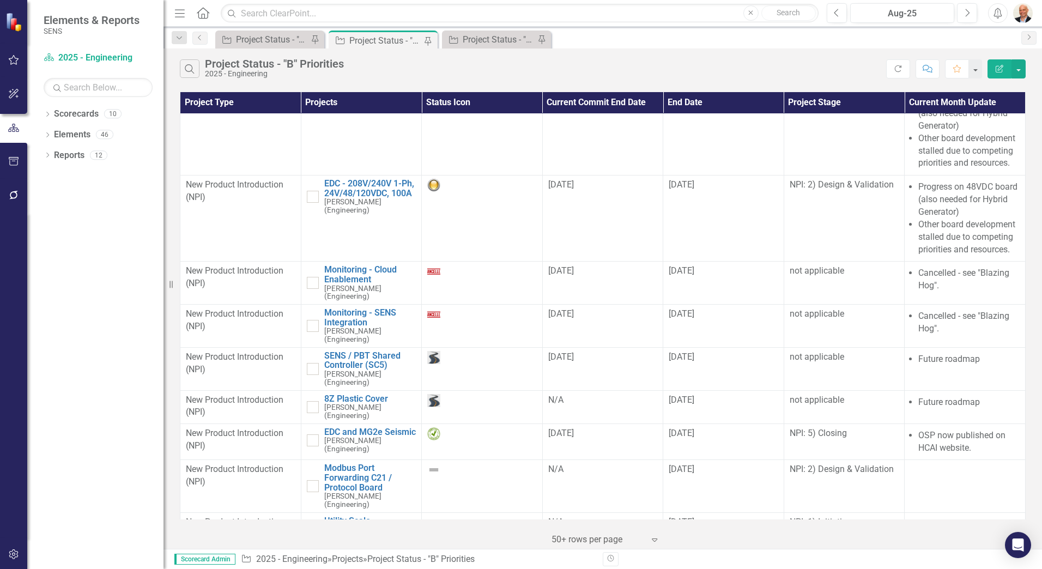
scroll to position [0, 0]
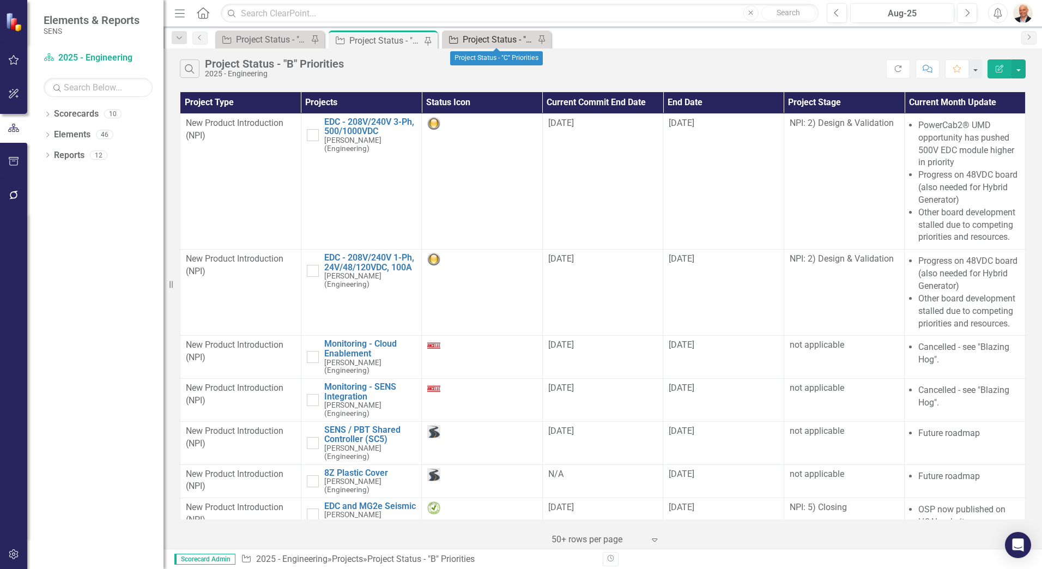
click at [489, 37] on div "Project Status - "C" Priorities" at bounding box center [499, 40] width 72 height 14
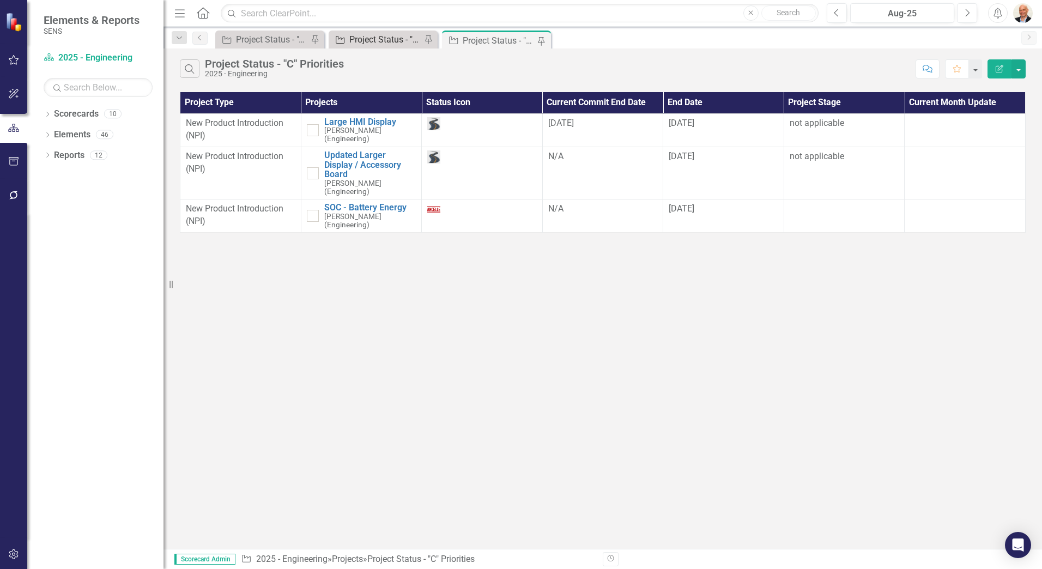
click at [376, 40] on div "Project Status - "B" Priorities" at bounding box center [385, 40] width 72 height 14
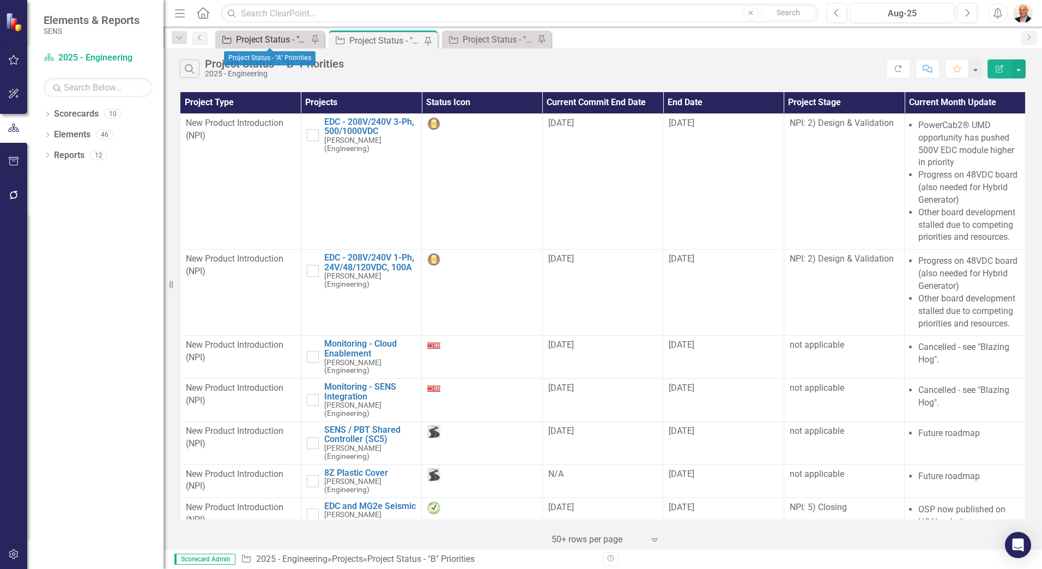
click at [270, 40] on div "Project Status - "A" Priorities" at bounding box center [272, 40] width 72 height 14
